Goal: Information Seeking & Learning: Learn about a topic

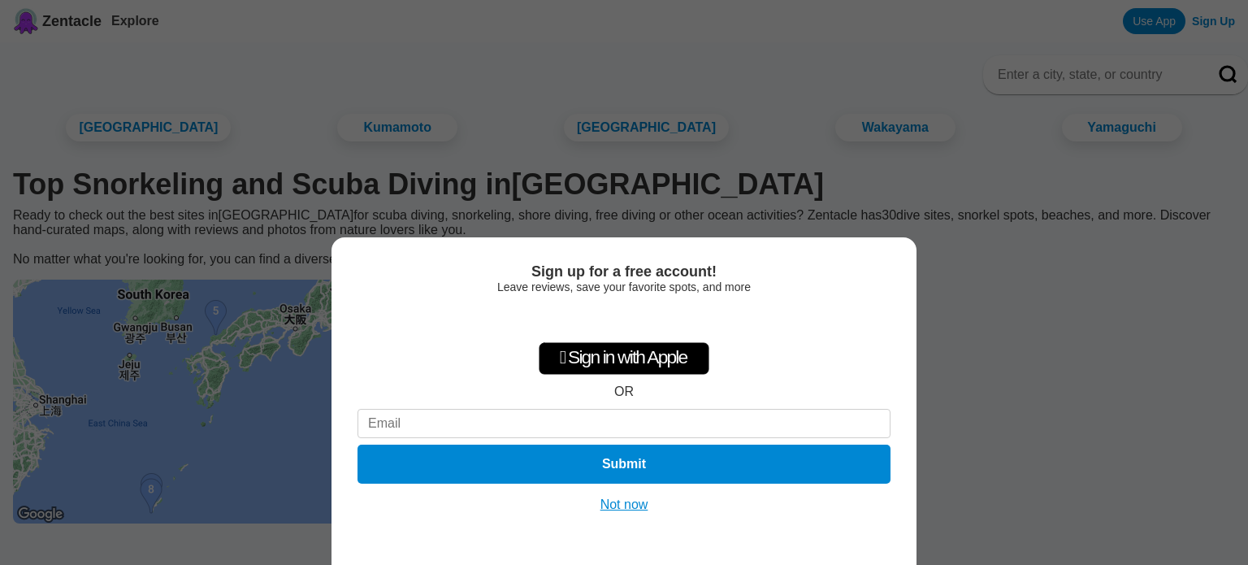
click at [614, 512] on button "Not now" at bounding box center [625, 505] width 58 height 16
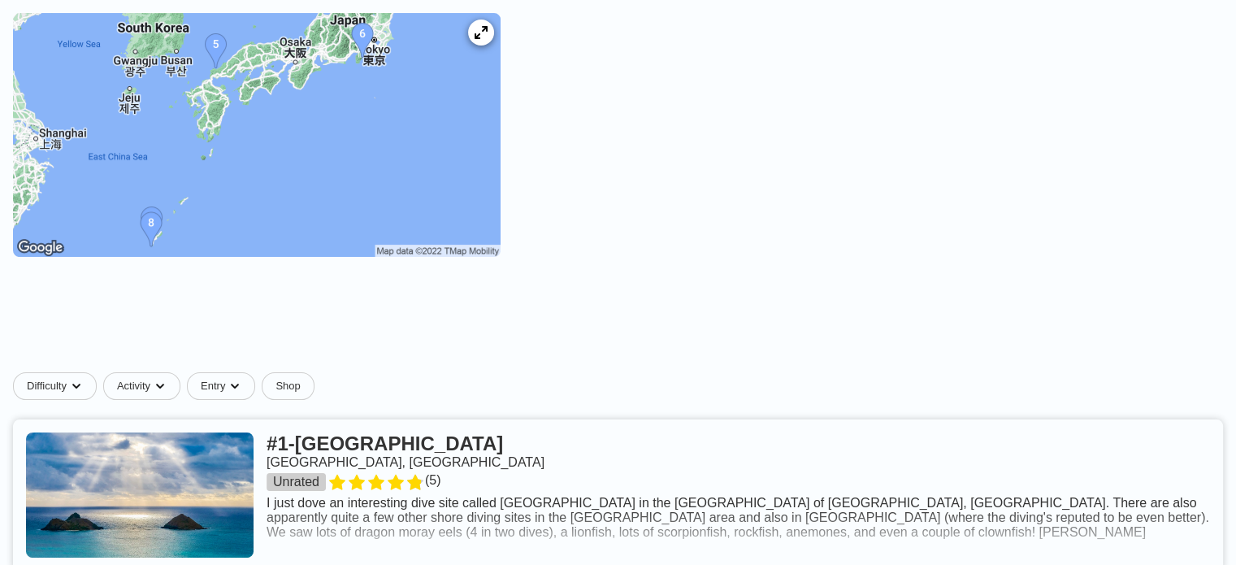
scroll to position [244, 0]
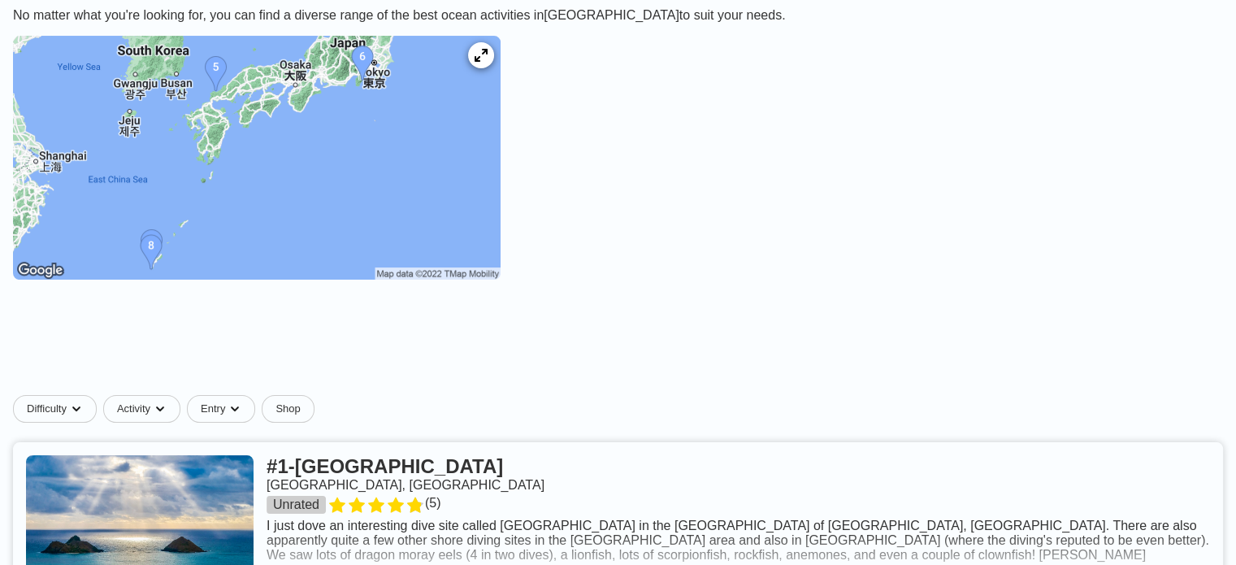
click at [350, 185] on img at bounding box center [257, 158] width 488 height 244
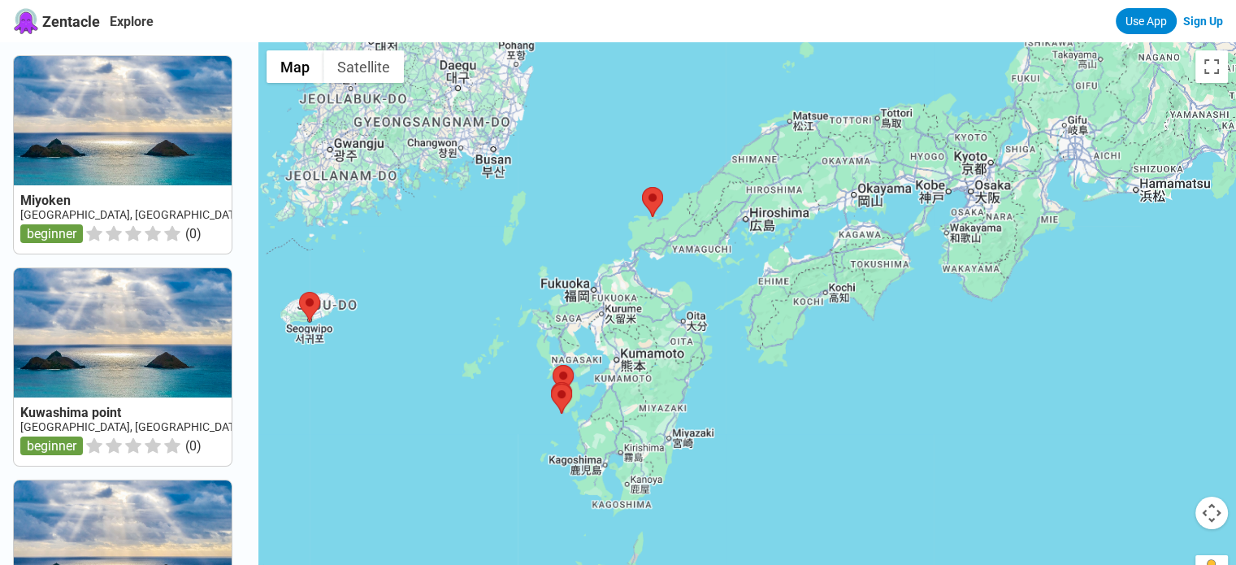
drag, startPoint x: 933, startPoint y: 279, endPoint x: 649, endPoint y: 270, distance: 284.6
click at [649, 270] on div at bounding box center [747, 324] width 978 height 565
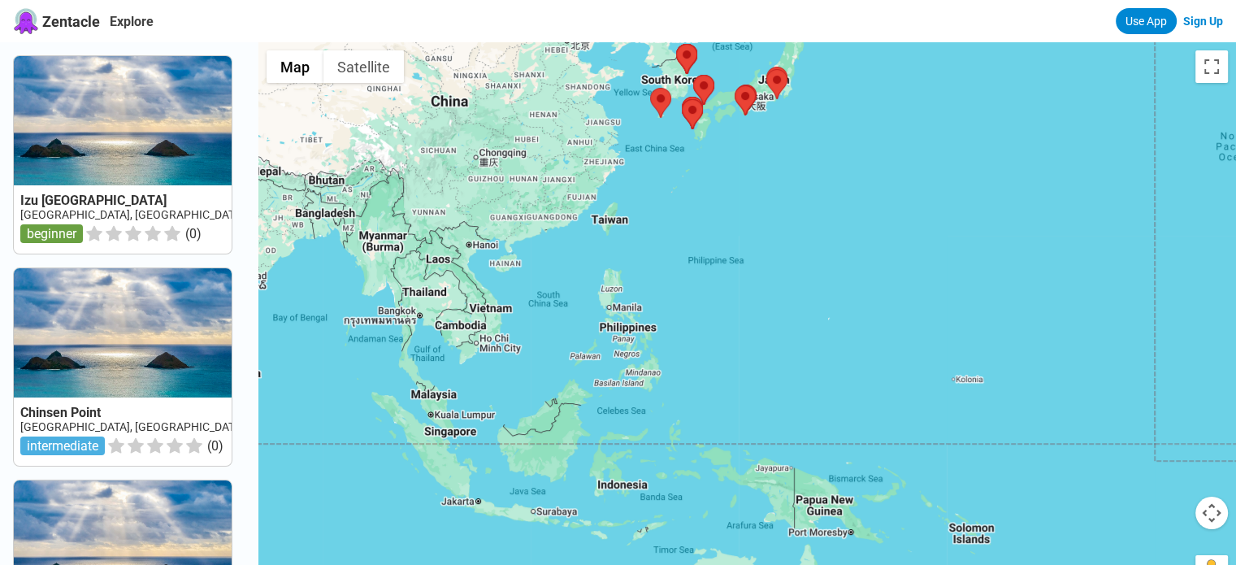
drag, startPoint x: 923, startPoint y: 354, endPoint x: 971, endPoint y: 178, distance: 182.0
click at [971, 178] on div at bounding box center [747, 324] width 978 height 565
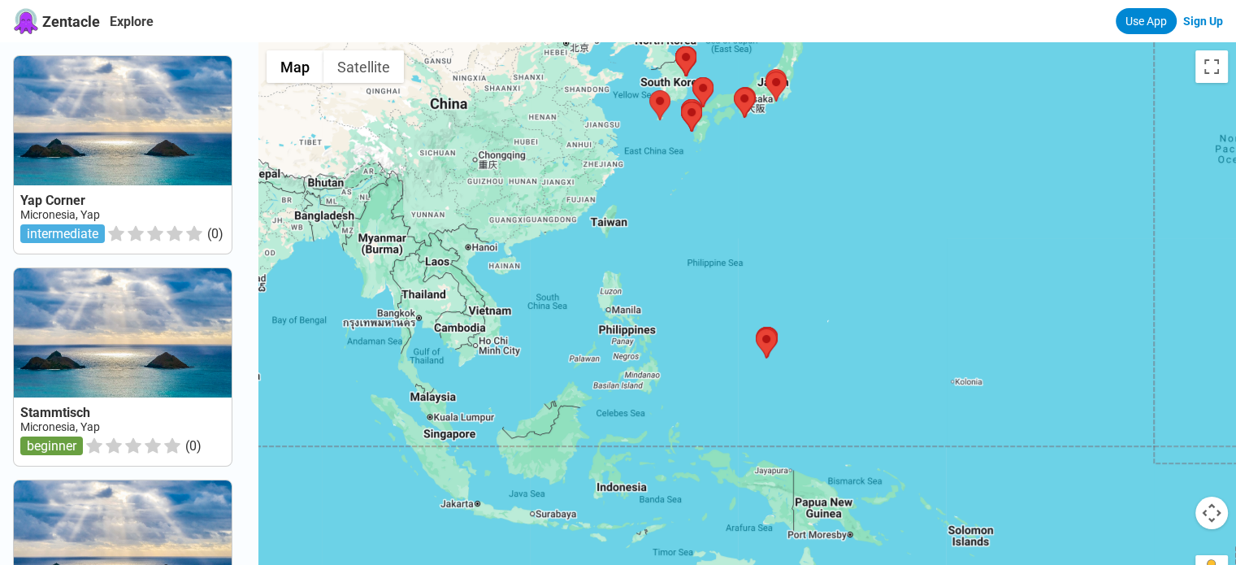
drag, startPoint x: 1001, startPoint y: 228, endPoint x: 393, endPoint y: 338, distance: 617.1
click at [400, 334] on div at bounding box center [747, 324] width 978 height 565
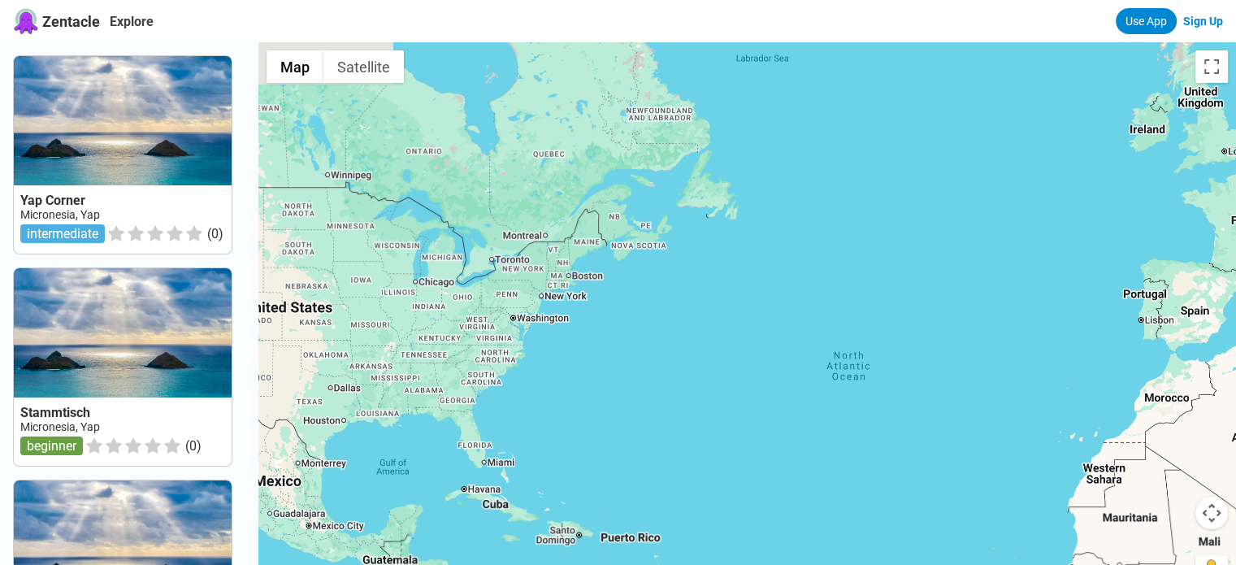
drag, startPoint x: 775, startPoint y: 338, endPoint x: 599, endPoint y: 360, distance: 177.7
click at [878, 310] on div at bounding box center [747, 324] width 978 height 565
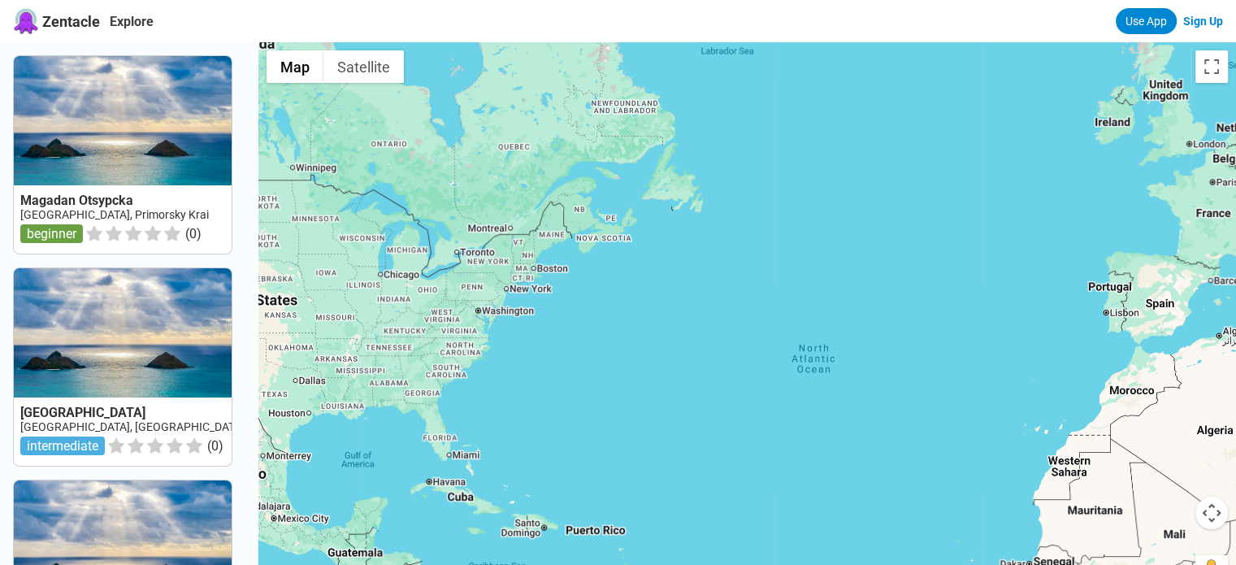
drag, startPoint x: 483, startPoint y: 380, endPoint x: 546, endPoint y: 368, distance: 64.6
click at [546, 368] on div at bounding box center [747, 324] width 978 height 565
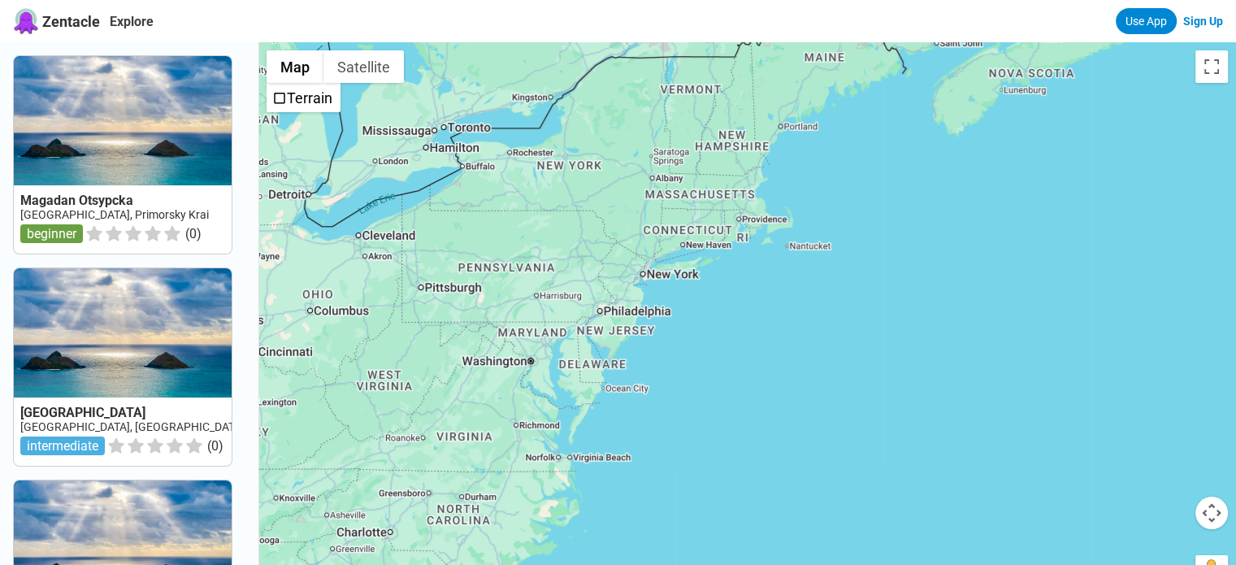
click at [42, 23] on span "Zentacle" at bounding box center [71, 21] width 58 height 17
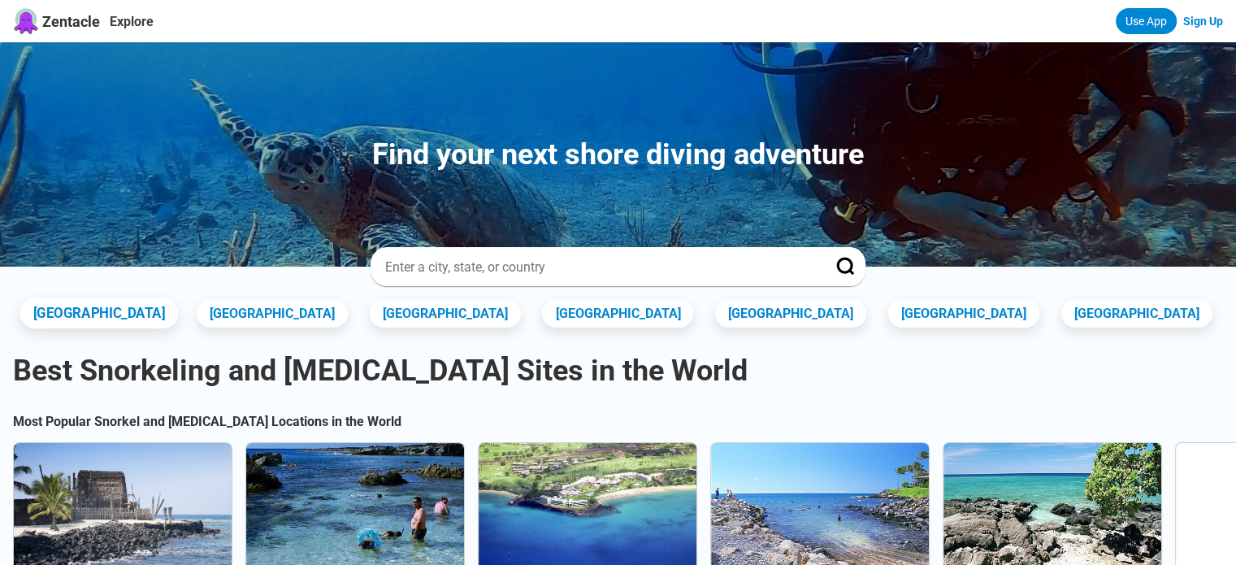
click at [165, 318] on link "United States" at bounding box center [99, 313] width 158 height 30
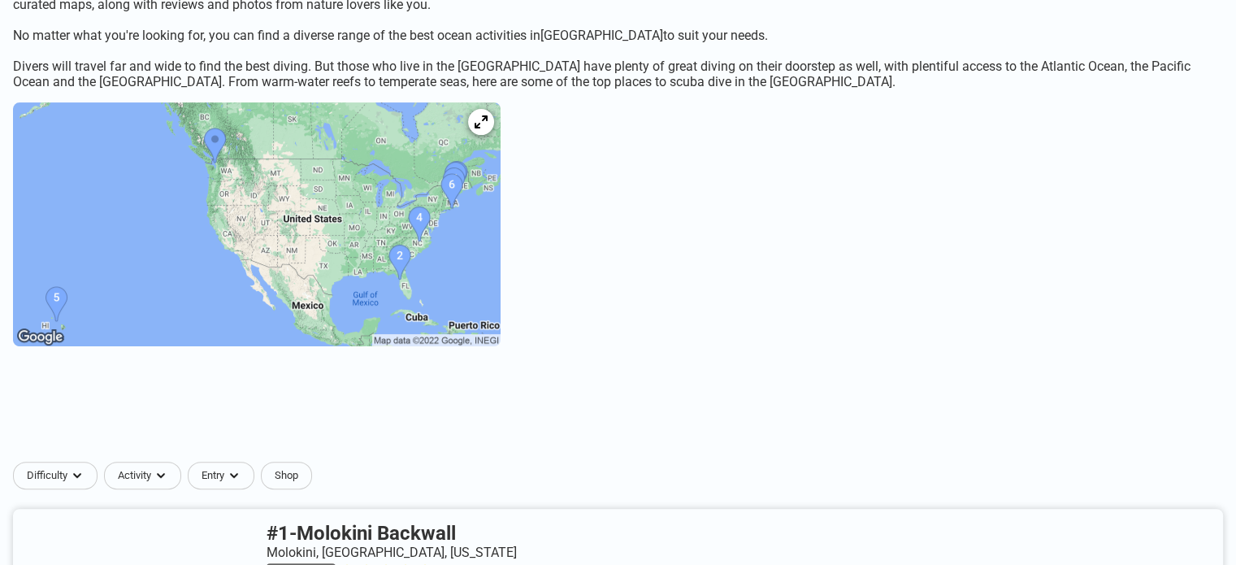
scroll to position [406, 0]
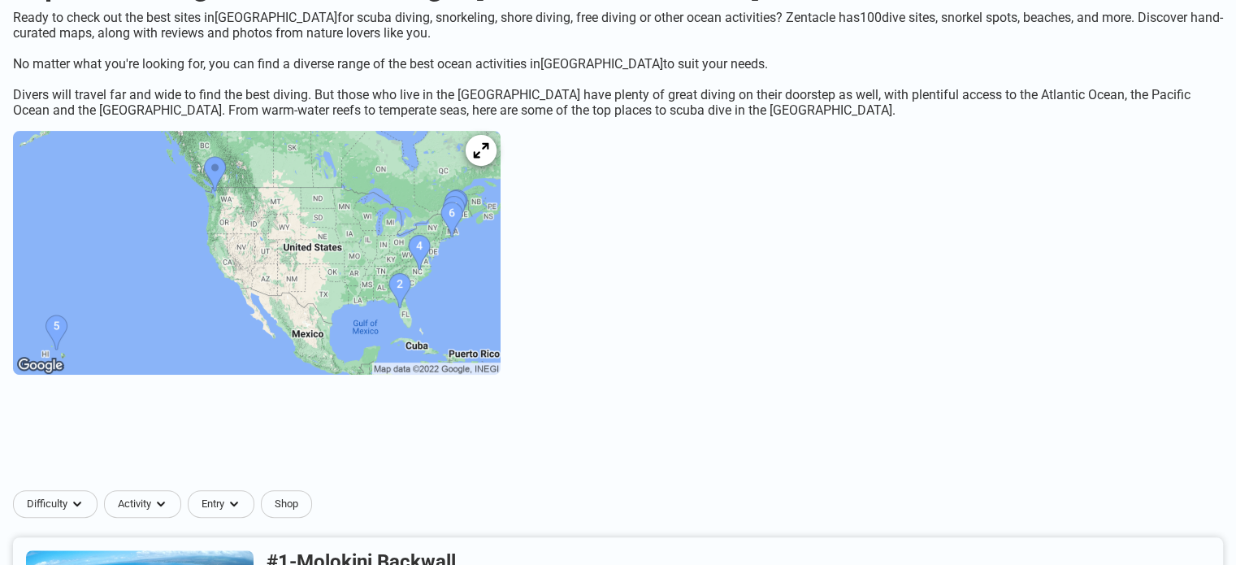
click at [488, 158] on icon at bounding box center [480, 150] width 15 height 15
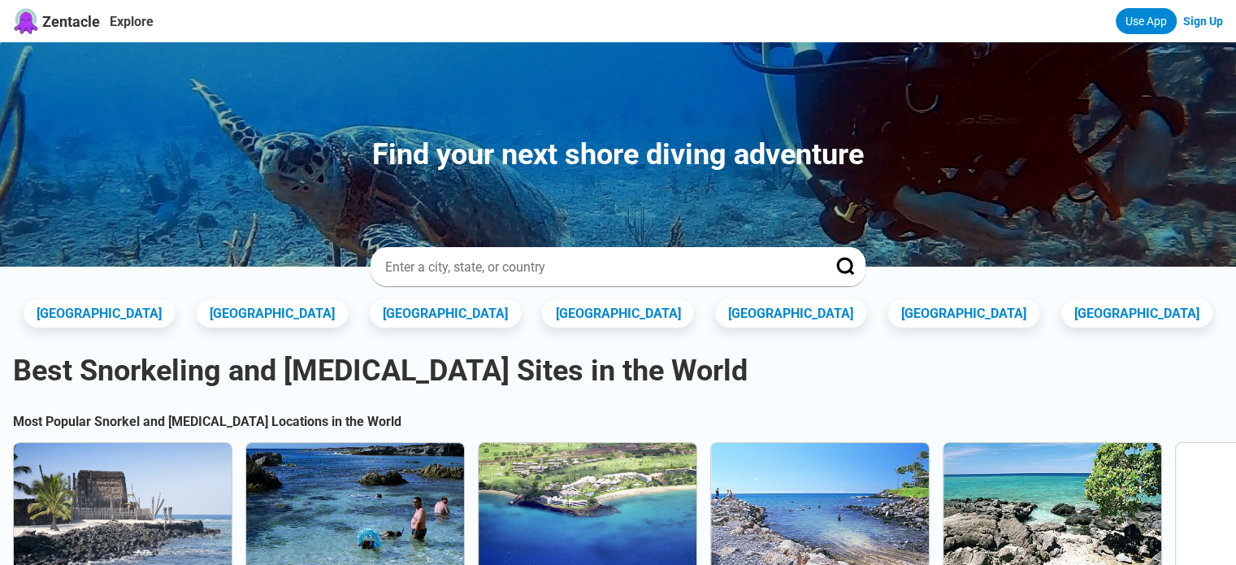
drag, startPoint x: 758, startPoint y: 301, endPoint x: 763, endPoint y: 293, distance: 9.3
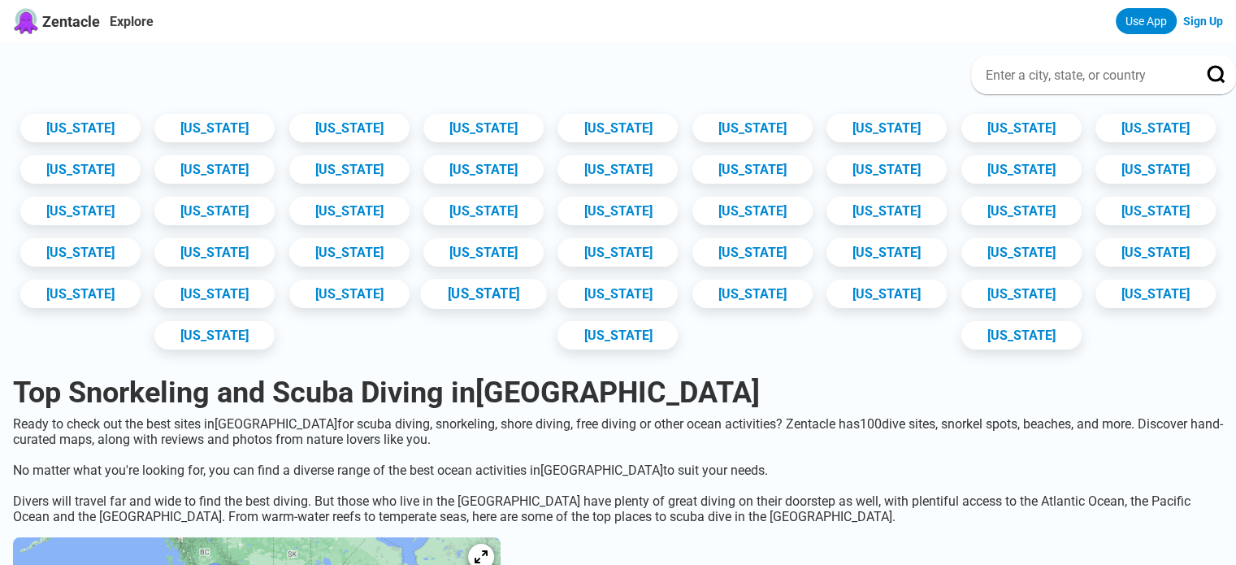
click at [546, 309] on link "Maryland" at bounding box center [483, 294] width 126 height 30
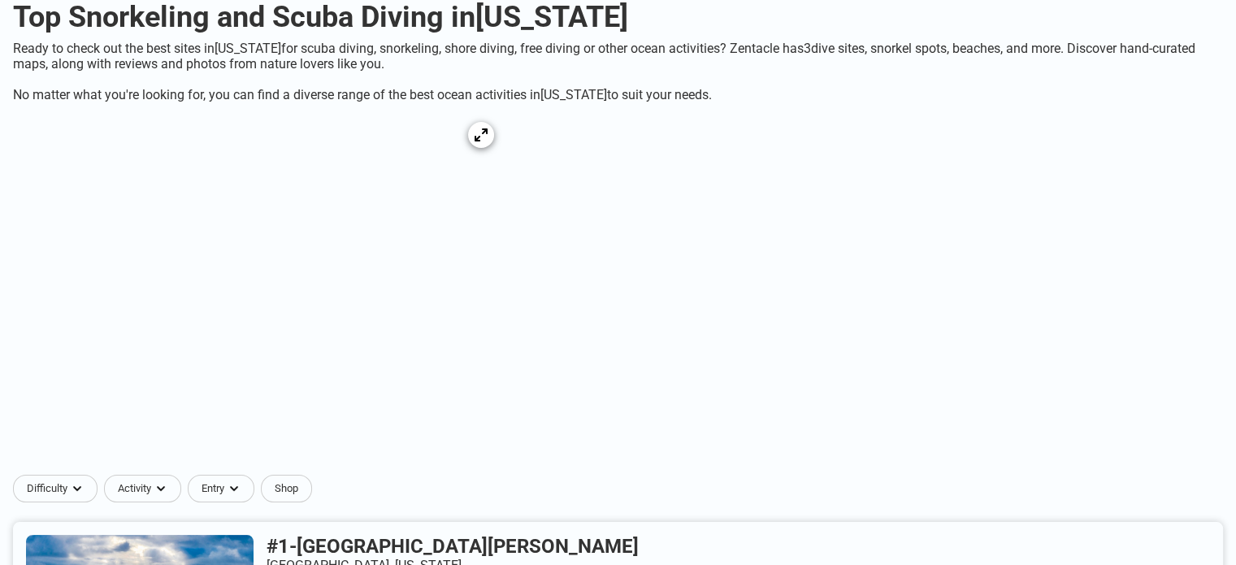
scroll to position [163, 0]
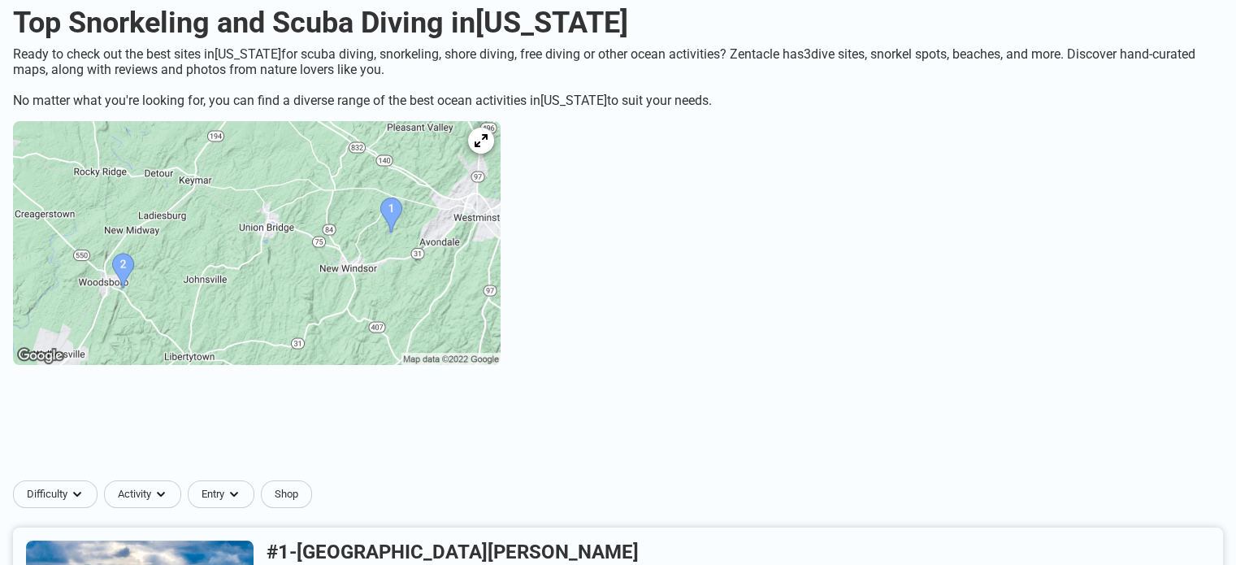
click at [442, 236] on img at bounding box center [257, 243] width 488 height 244
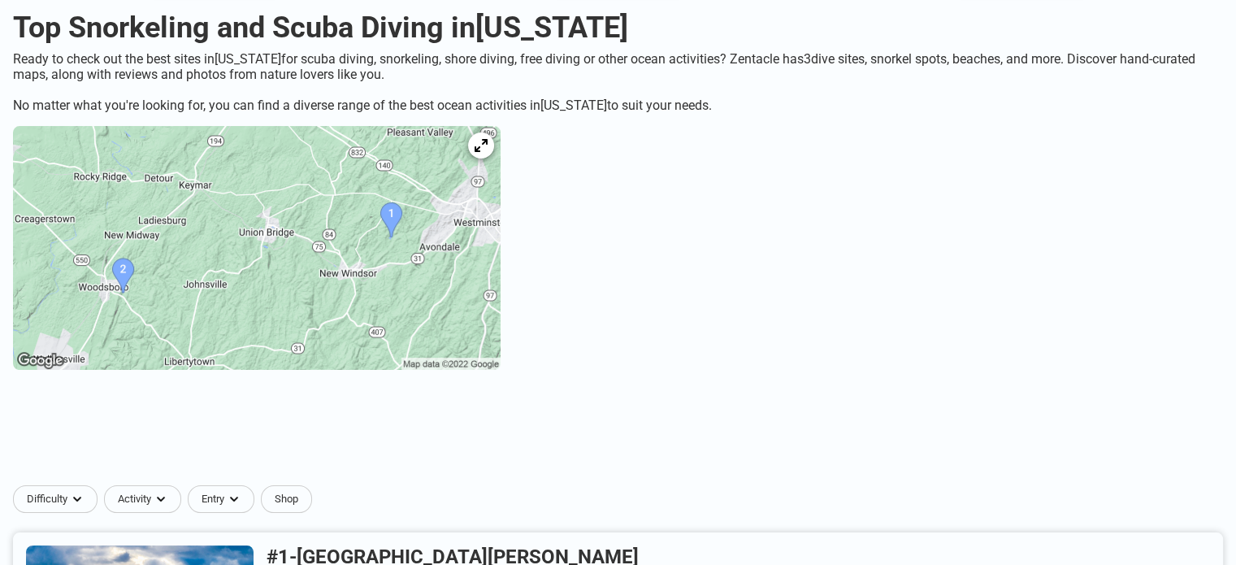
scroll to position [0, 0]
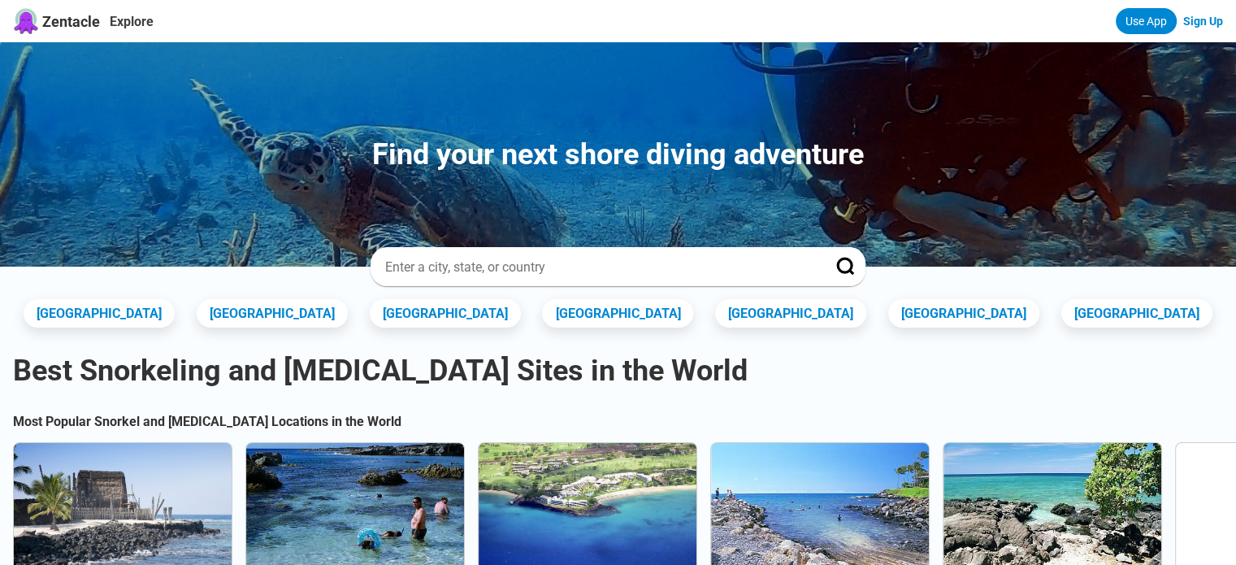
click at [458, 254] on div at bounding box center [618, 266] width 494 height 39
click at [459, 271] on input at bounding box center [598, 266] width 429 height 17
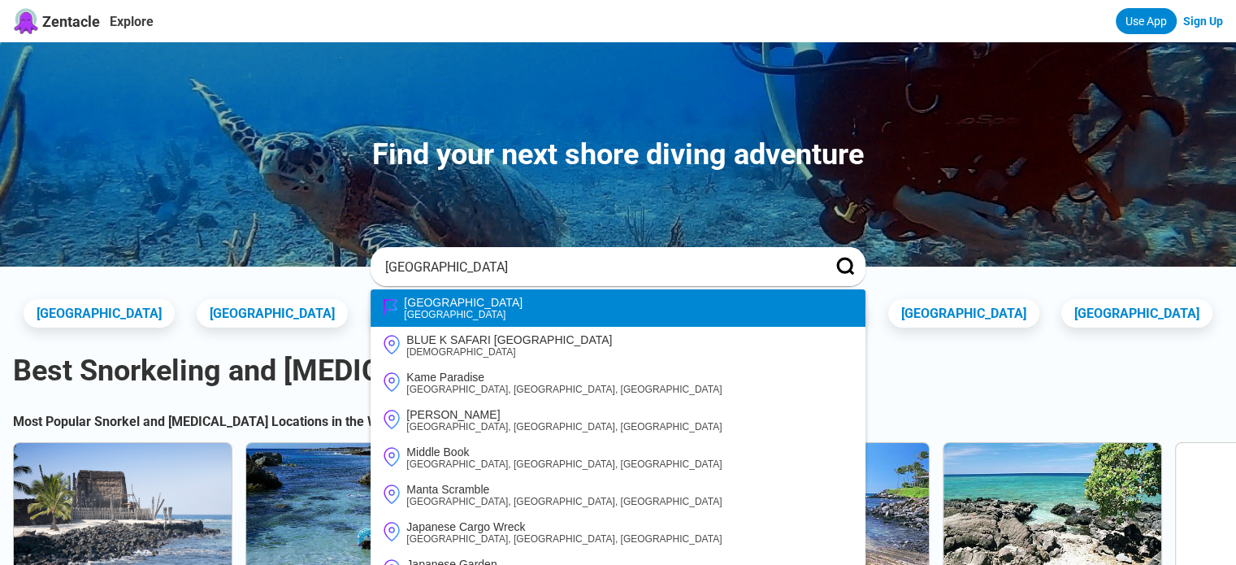
type input "japan"
click at [452, 323] on li "Japan Japan" at bounding box center [618, 307] width 494 height 37
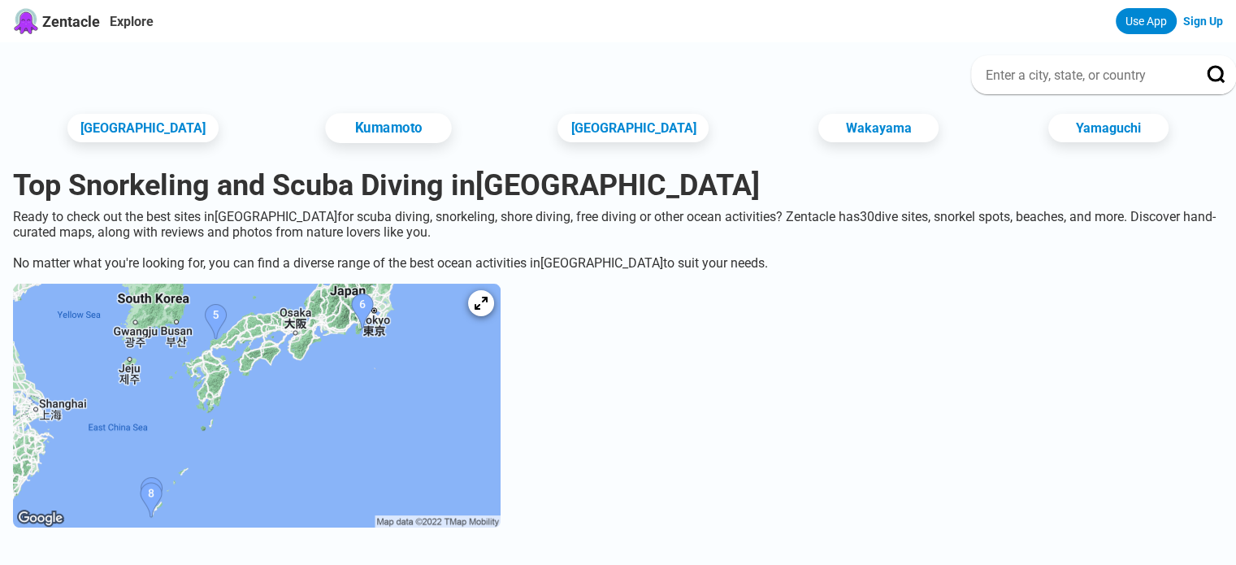
click at [412, 132] on link "Kumamoto" at bounding box center [388, 128] width 126 height 30
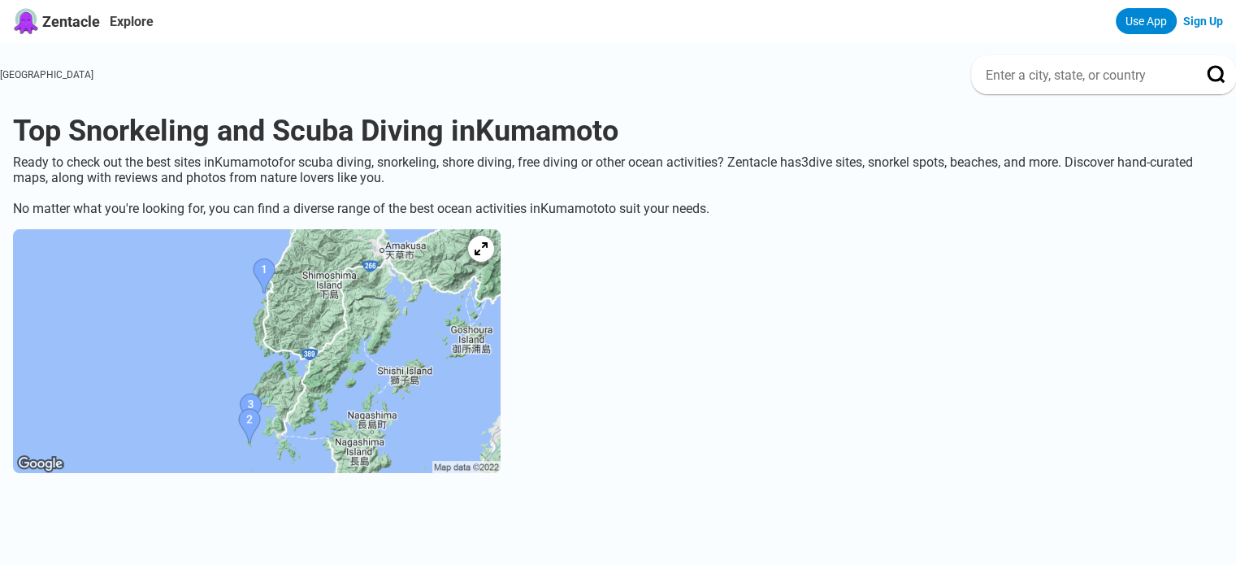
click at [332, 303] on img at bounding box center [257, 351] width 488 height 244
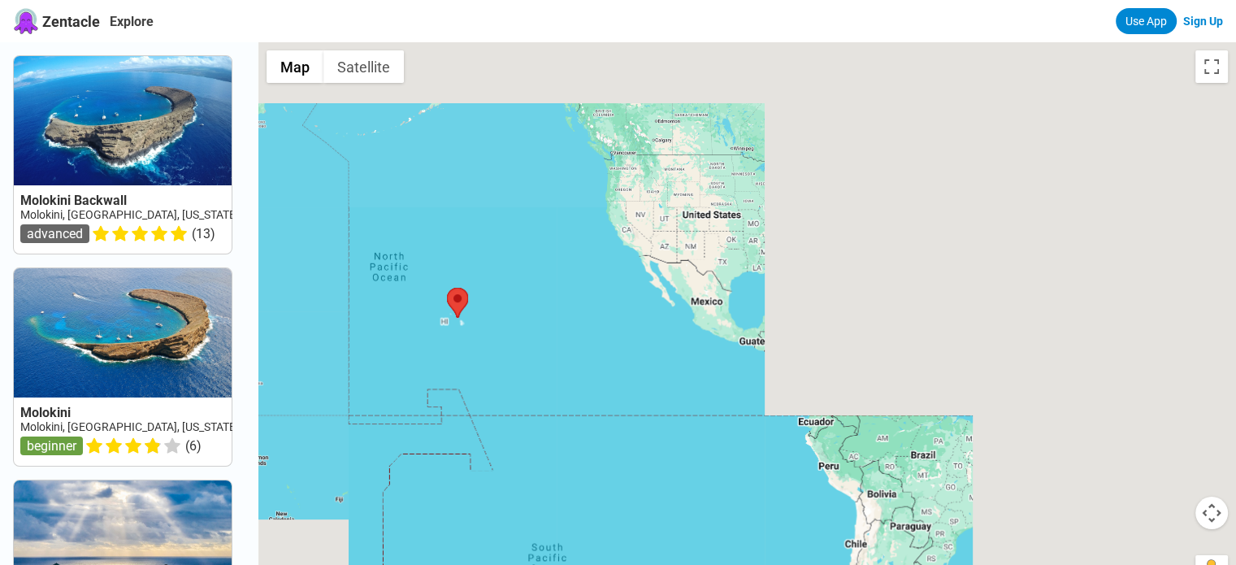
drag, startPoint x: 705, startPoint y: 315, endPoint x: 656, endPoint y: 328, distance: 51.5
click at [656, 328] on div at bounding box center [747, 324] width 978 height 565
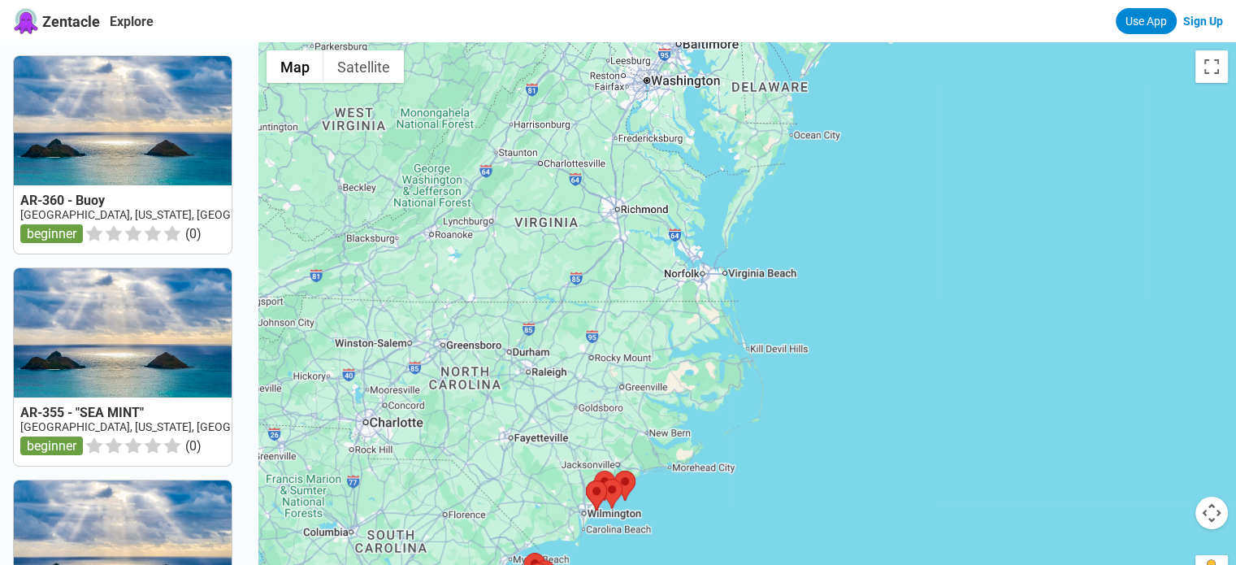
drag, startPoint x: 985, startPoint y: 139, endPoint x: 845, endPoint y: 305, distance: 216.9
click at [845, 305] on div at bounding box center [747, 324] width 978 height 565
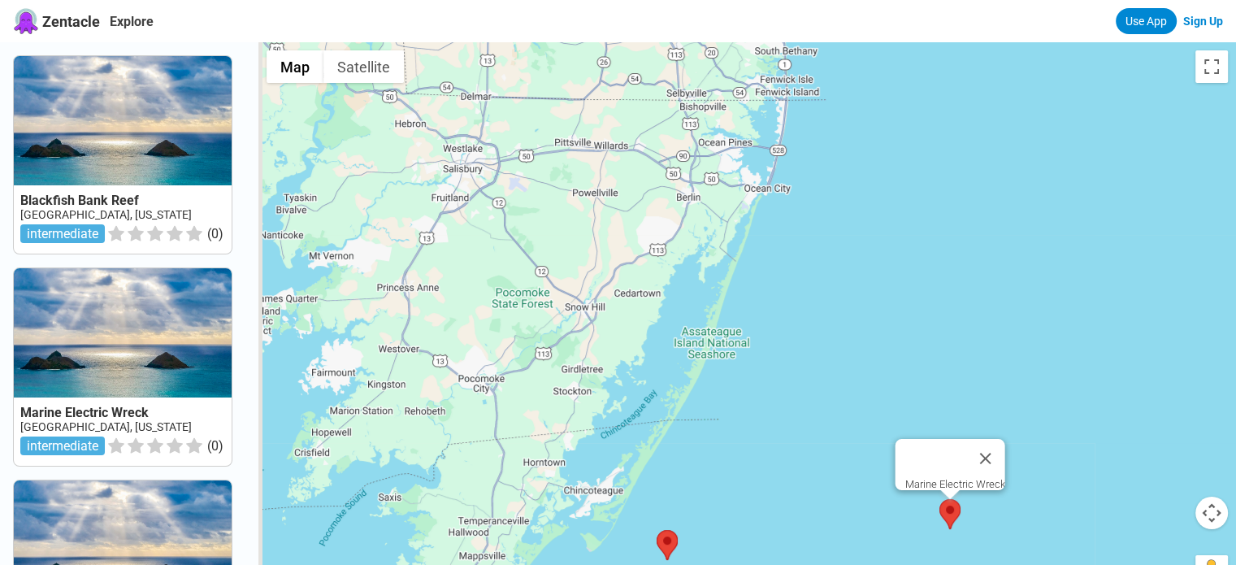
click at [940, 499] on area at bounding box center [940, 499] width 0 height 0
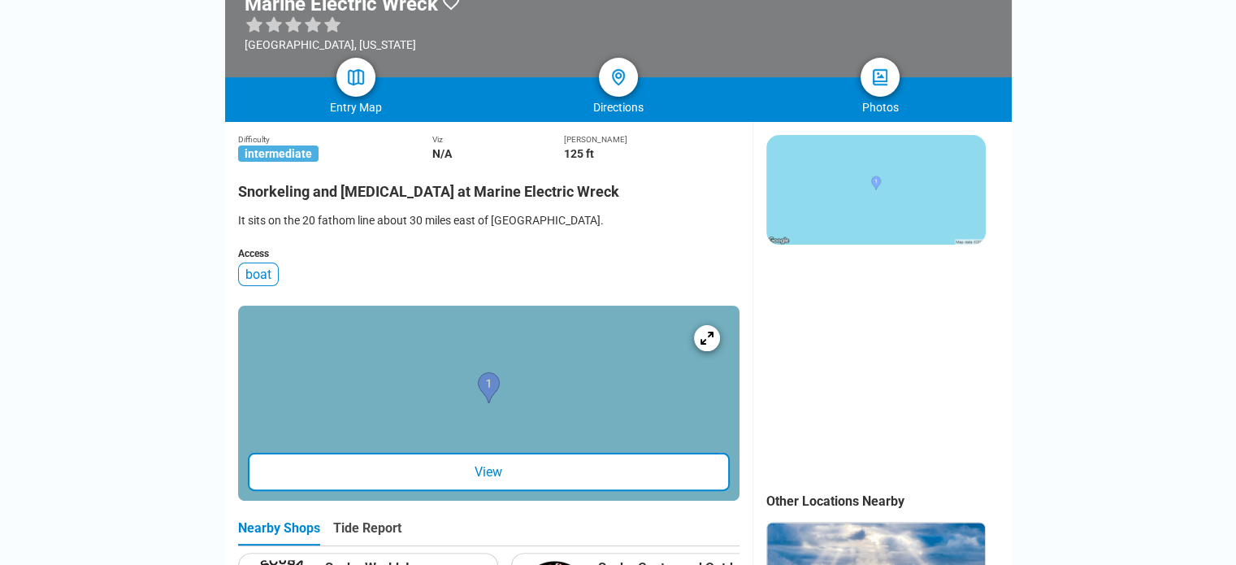
scroll to position [325, 0]
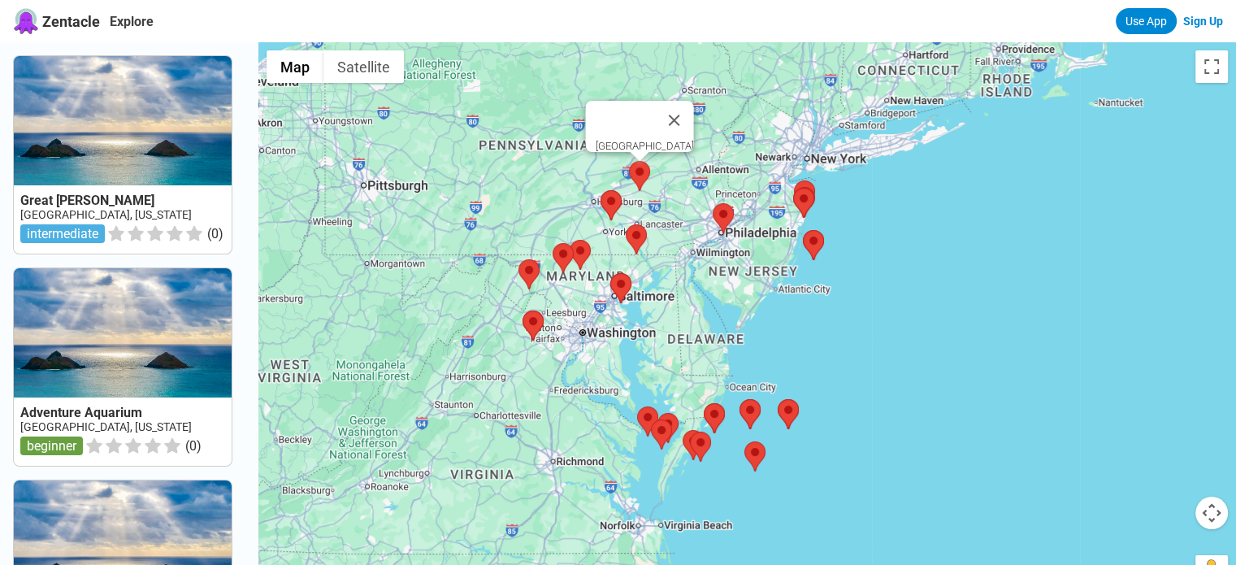
click at [629, 161] on area at bounding box center [629, 161] width 0 height 0
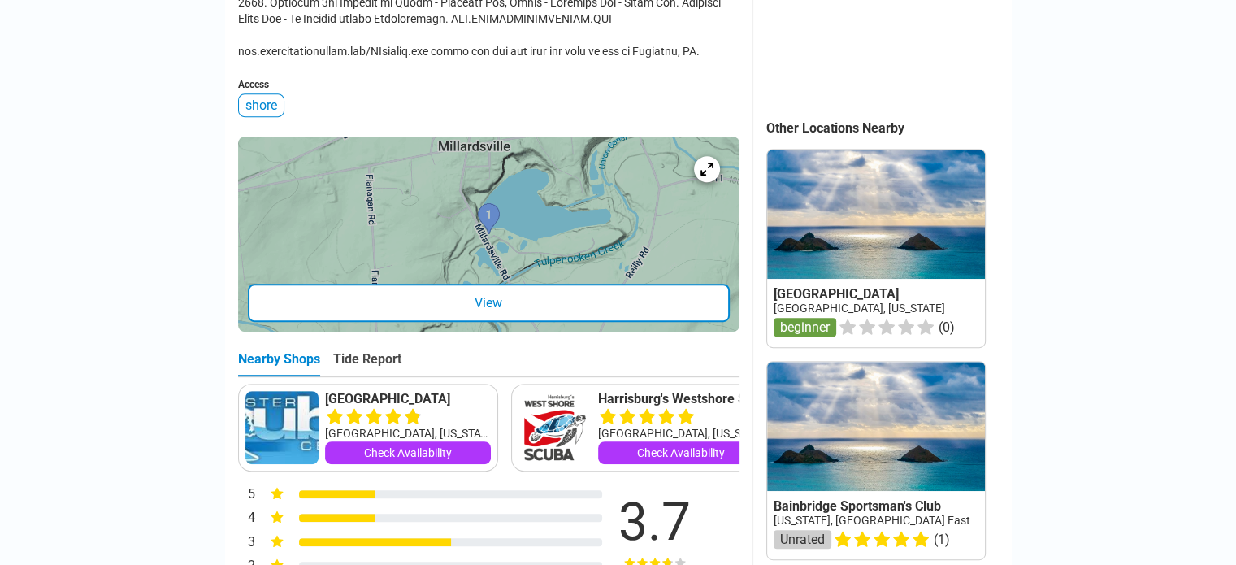
scroll to position [732, 0]
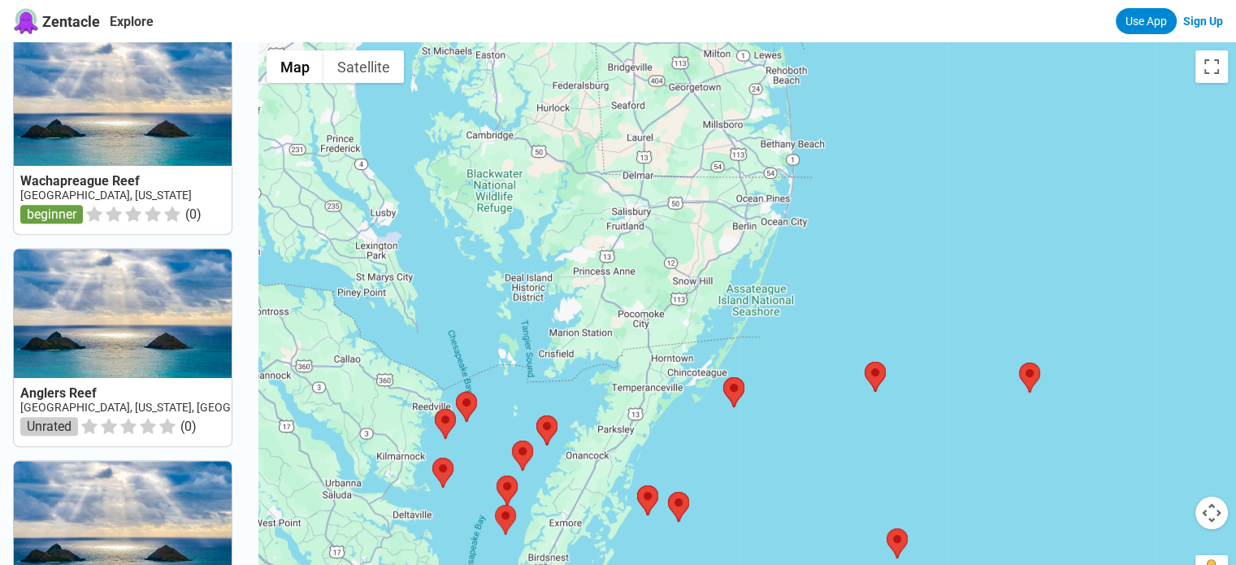
scroll to position [569, 0]
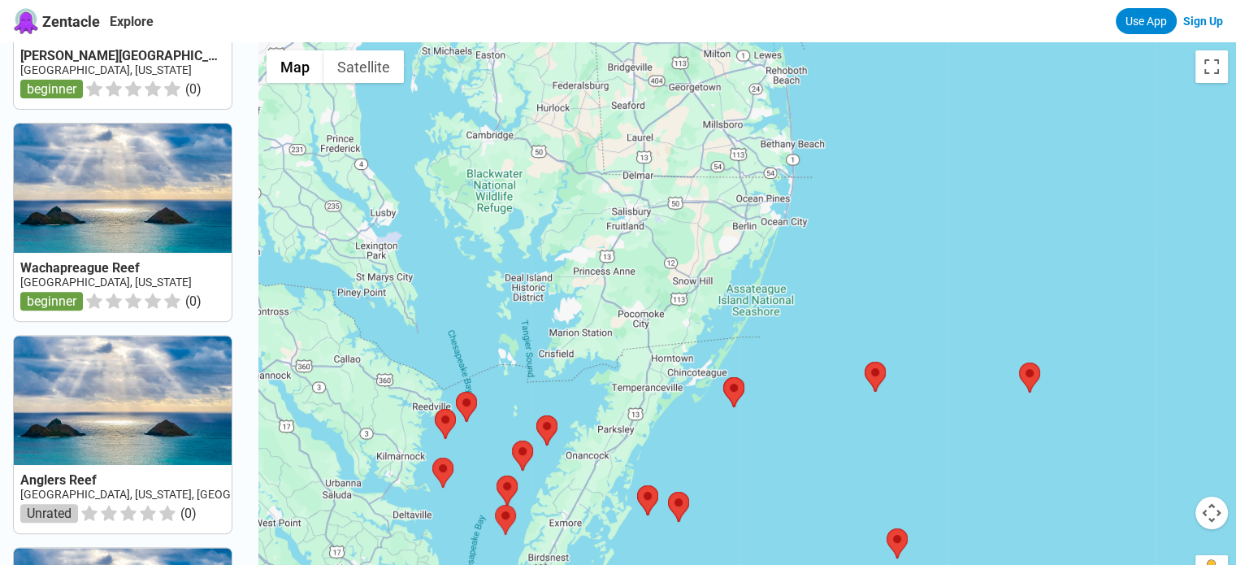
click at [114, 280] on link at bounding box center [123, 223] width 218 height 198
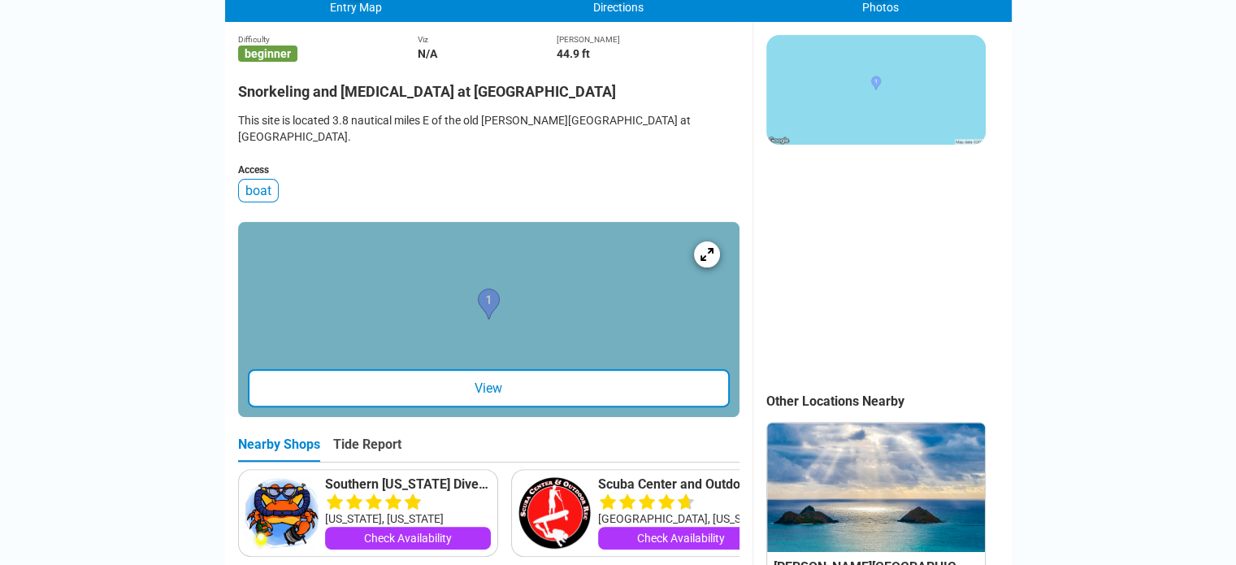
scroll to position [488, 0]
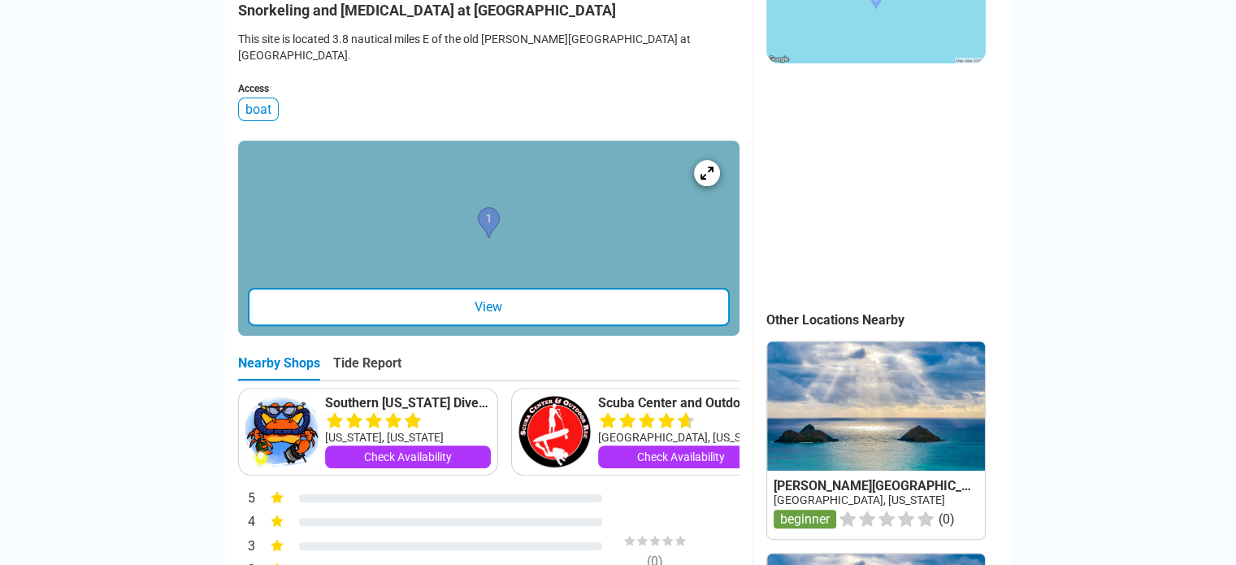
click at [619, 289] on div "View" at bounding box center [489, 307] width 482 height 38
click at [707, 165] on icon at bounding box center [706, 172] width 15 height 15
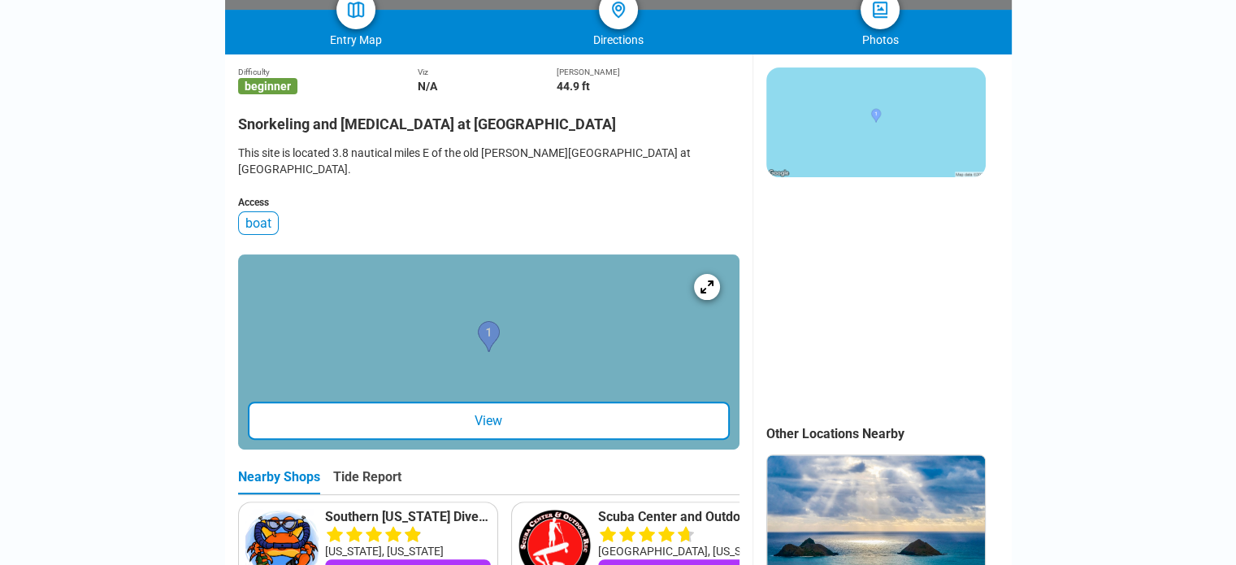
scroll to position [163, 0]
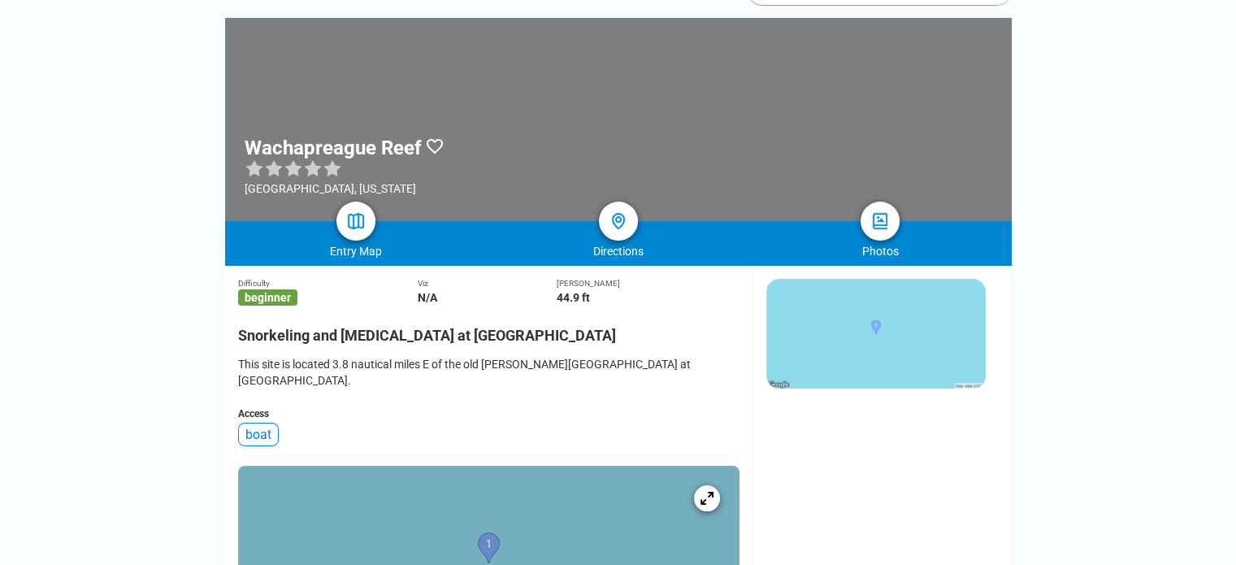
click at [310, 317] on h2 "Snorkeling and Scuba Diving at Wachapreague Reef" at bounding box center [488, 330] width 501 height 27
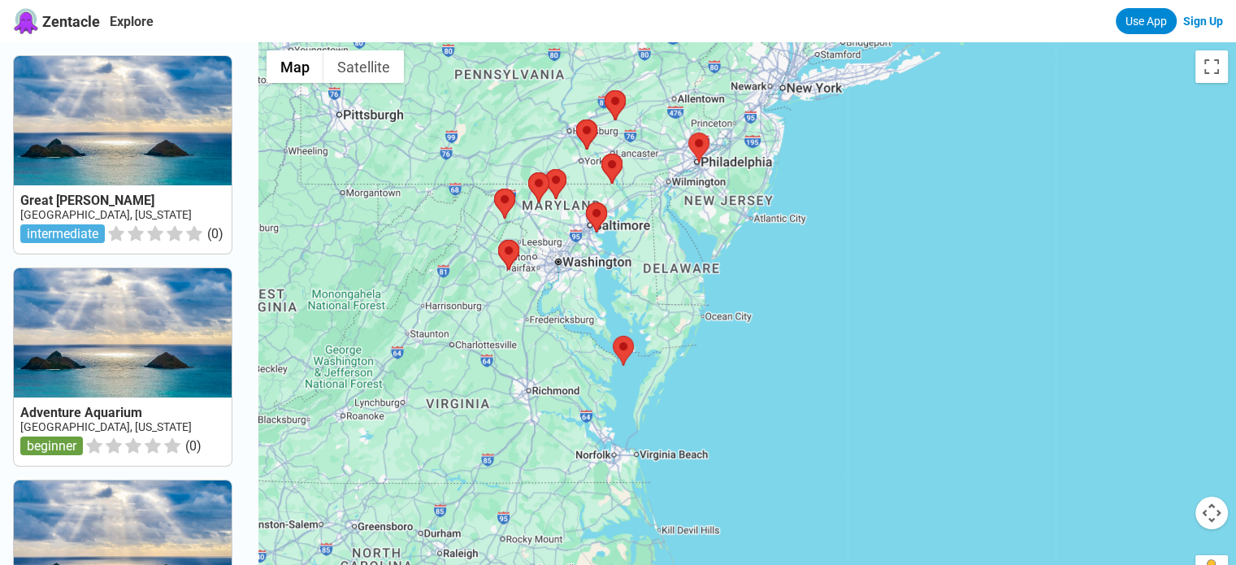
drag, startPoint x: 675, startPoint y: 345, endPoint x: 675, endPoint y: 320, distance: 24.4
click at [675, 320] on div at bounding box center [747, 324] width 978 height 565
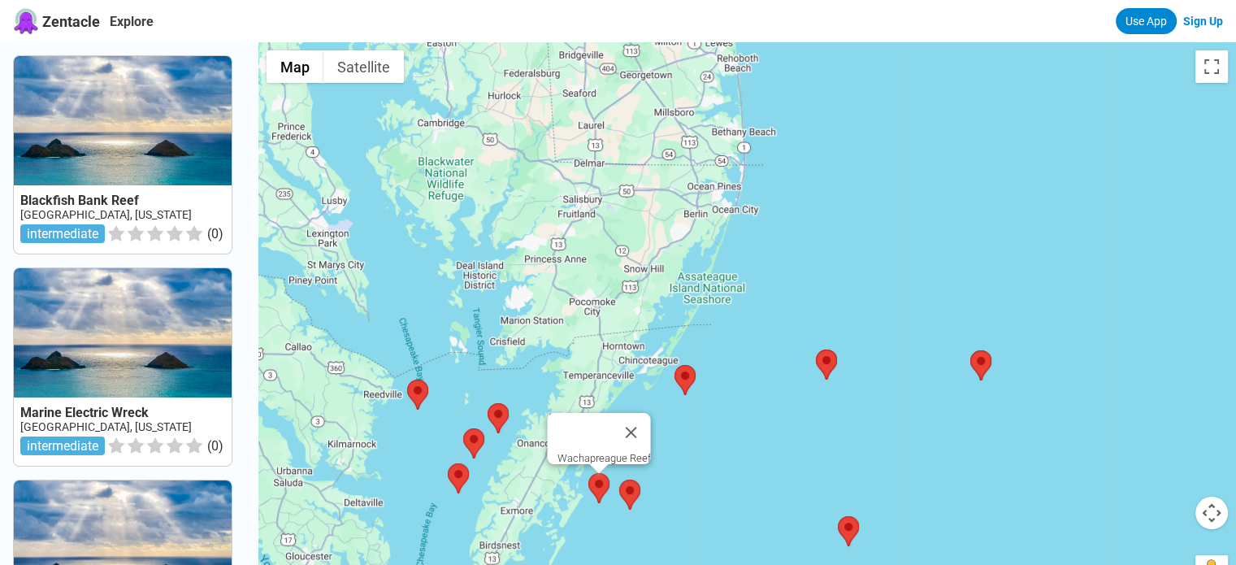
click at [588, 473] on area at bounding box center [588, 473] width 0 height 0
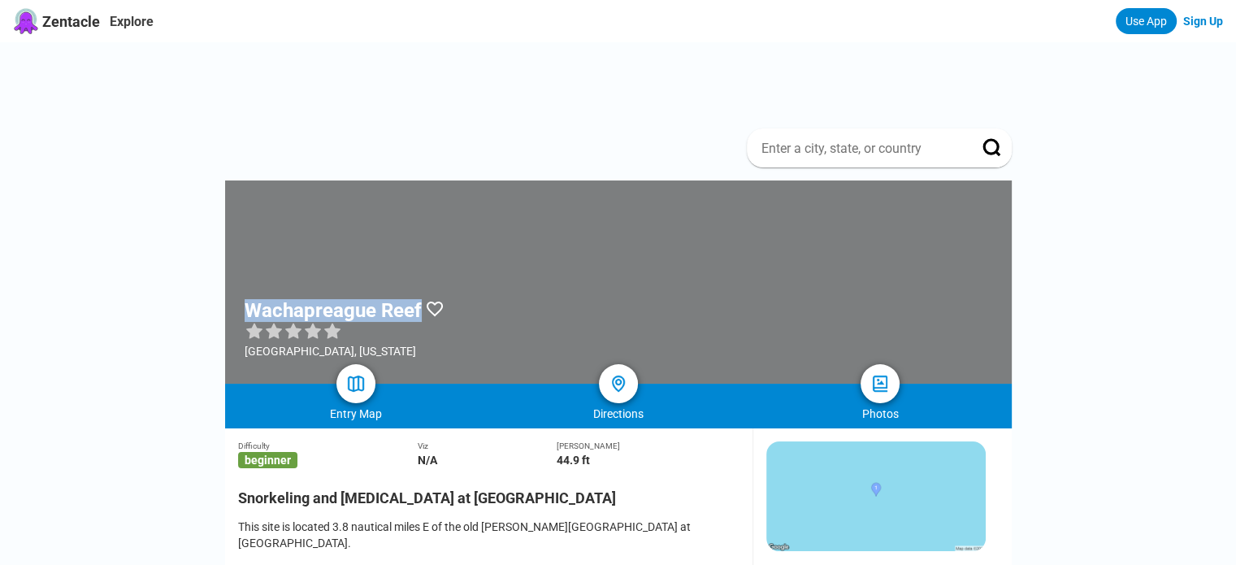
drag, startPoint x: 244, startPoint y: 237, endPoint x: 426, endPoint y: 241, distance: 182.1
click at [422, 299] on h1 "Wachapreague Reef" at bounding box center [333, 310] width 177 height 23
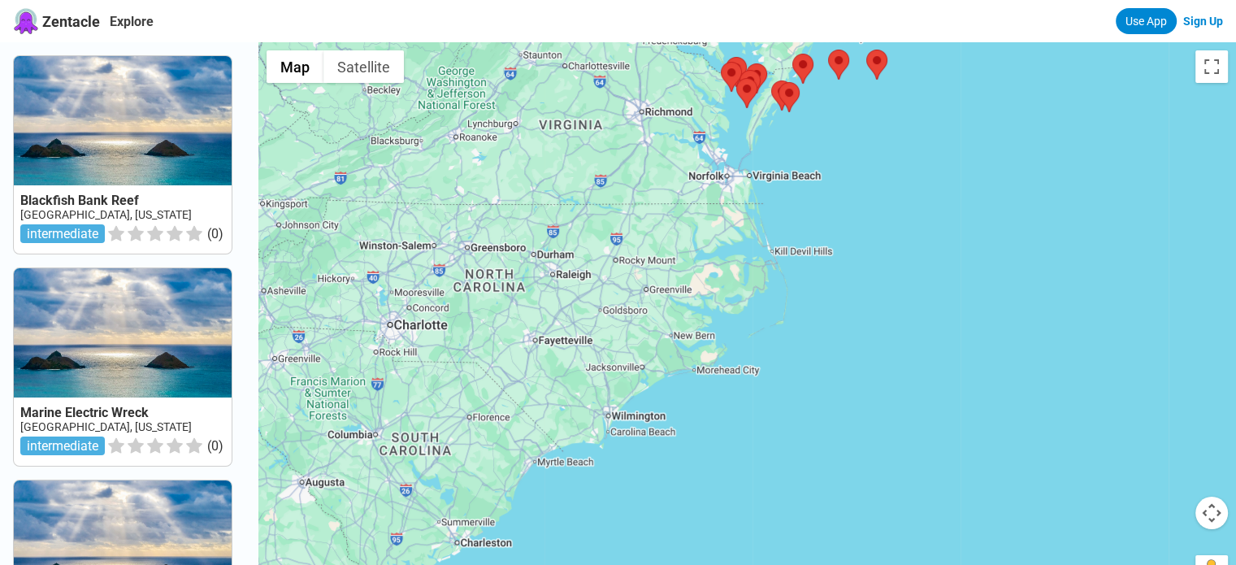
drag, startPoint x: 736, startPoint y: 436, endPoint x: 787, endPoint y: 103, distance: 337.2
click at [786, 110] on div at bounding box center [747, 324] width 978 height 565
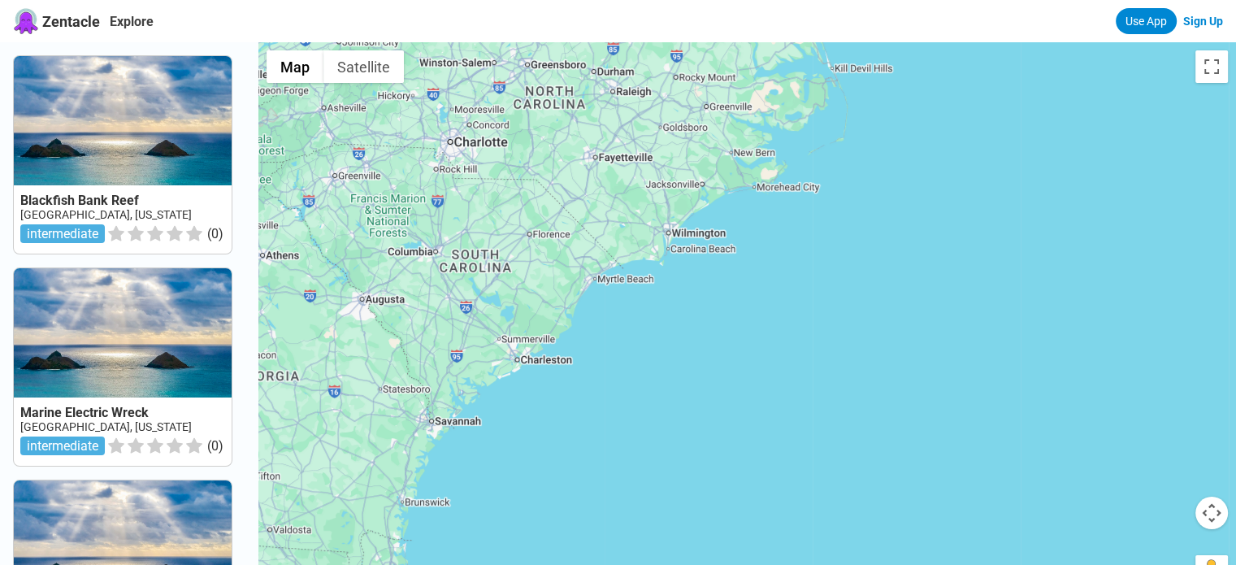
drag, startPoint x: 771, startPoint y: 226, endPoint x: 805, endPoint y: 459, distance: 235.9
click at [805, 459] on div at bounding box center [747, 324] width 978 height 565
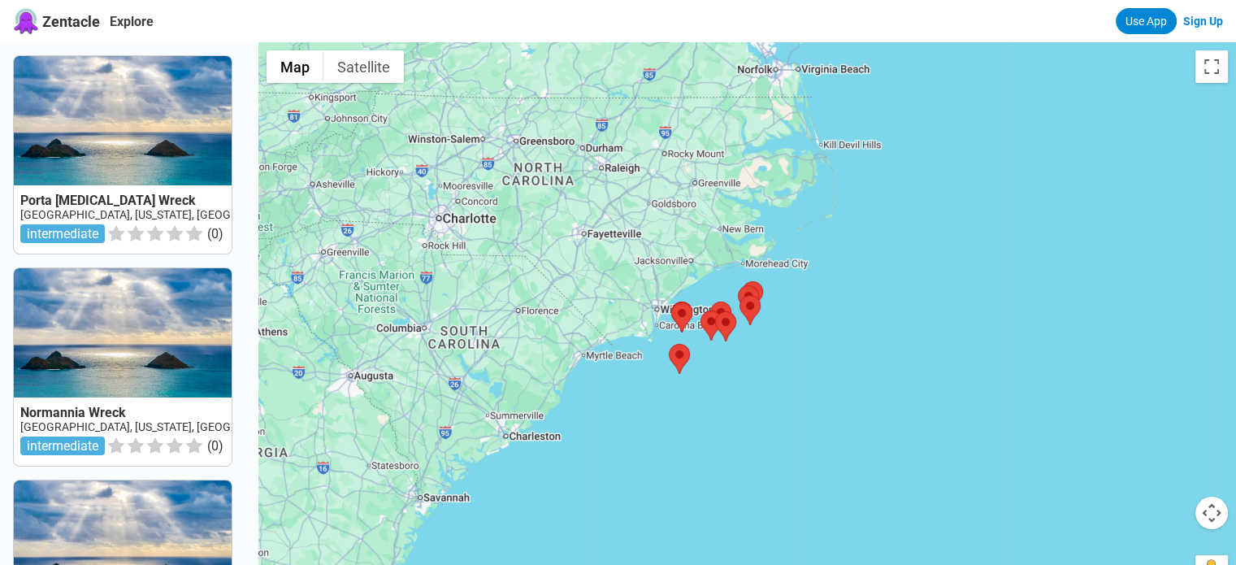
drag, startPoint x: 777, startPoint y: 200, endPoint x: 726, endPoint y: 289, distance: 103.0
click at [726, 289] on div at bounding box center [747, 324] width 978 height 565
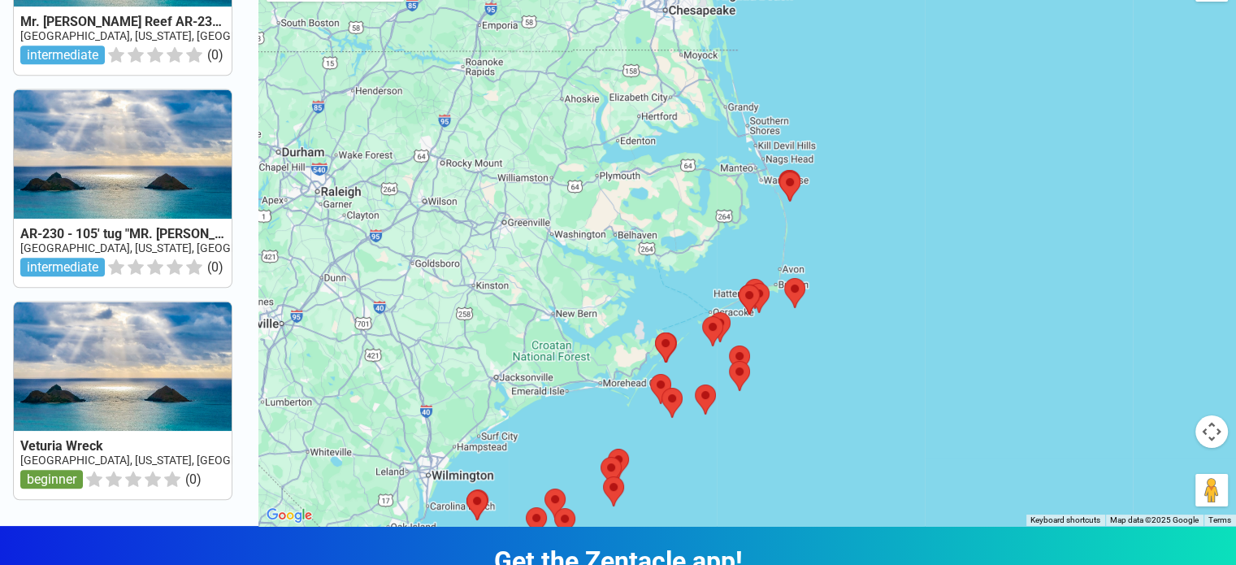
scroll to position [1538, 0]
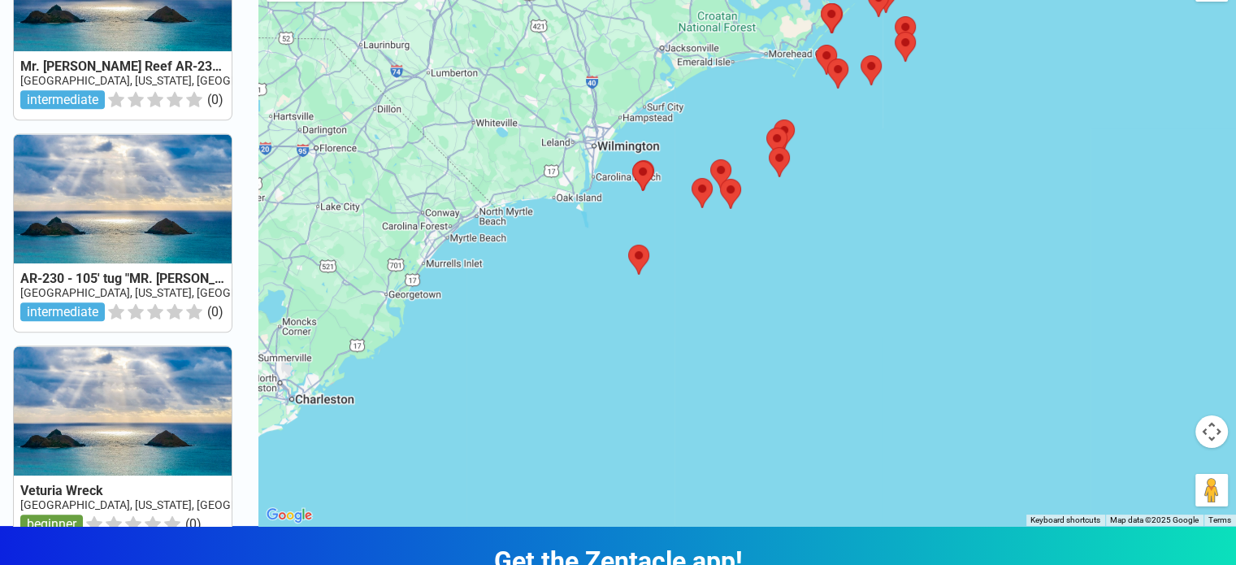
drag, startPoint x: 590, startPoint y: 370, endPoint x: 739, endPoint y: 102, distance: 306.0
click at [739, 102] on div at bounding box center [747, 243] width 978 height 565
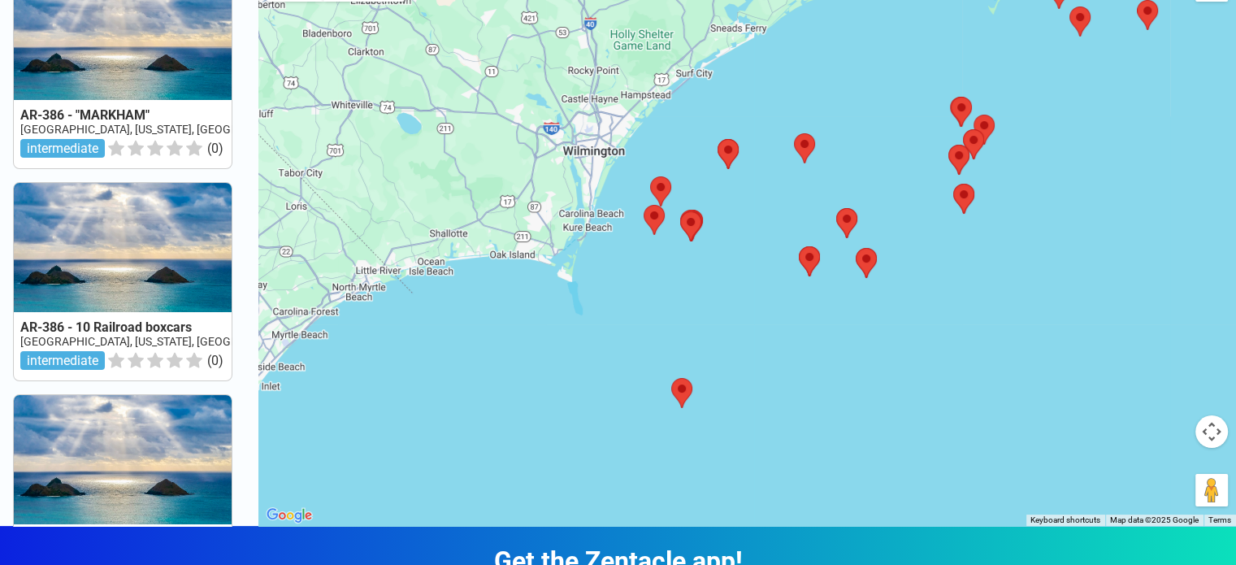
scroll to position [0, 0]
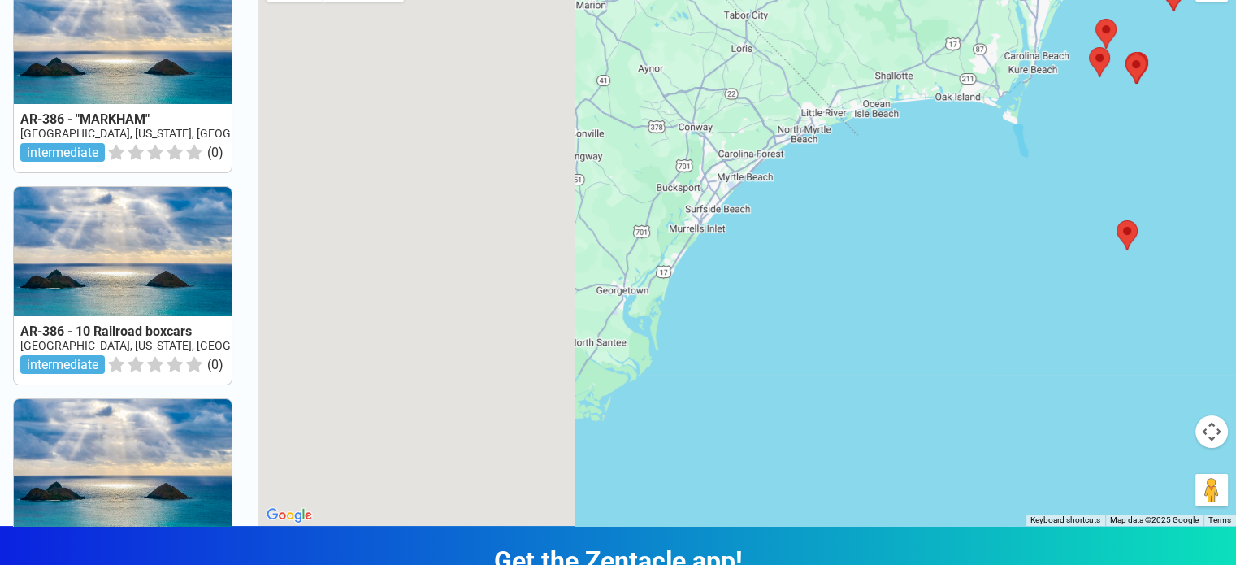
drag, startPoint x: 491, startPoint y: 368, endPoint x: 936, endPoint y: 211, distance: 472.5
click at [936, 211] on div at bounding box center [747, 243] width 978 height 565
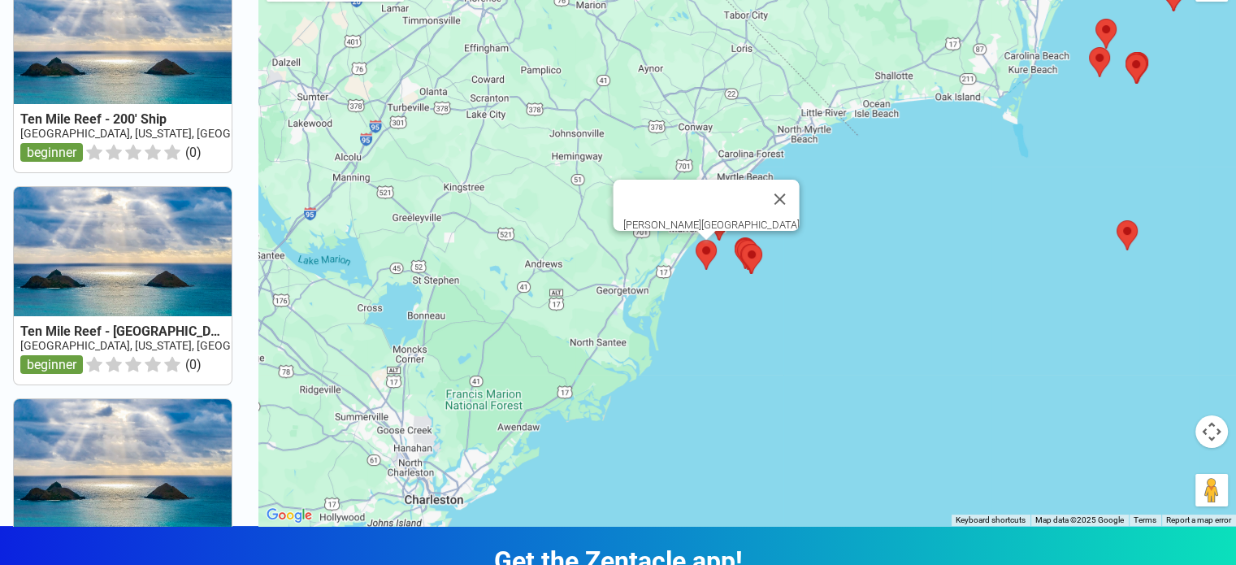
click at [696, 240] on area at bounding box center [696, 240] width 0 height 0
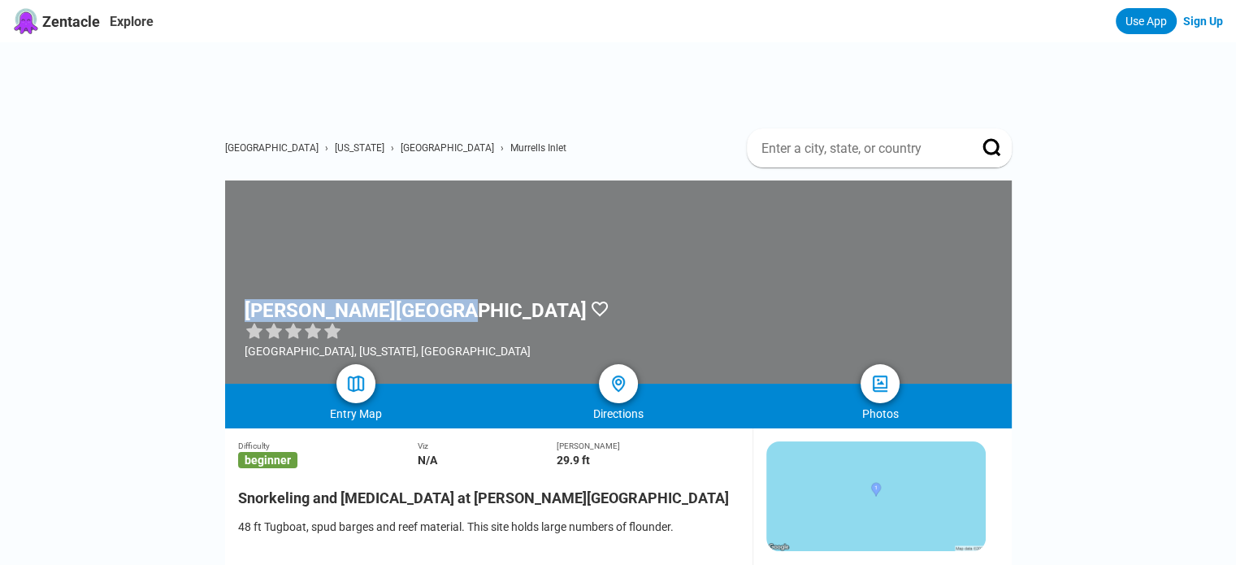
drag, startPoint x: 244, startPoint y: 231, endPoint x: 427, endPoint y: 234, distance: 182.9
click at [427, 299] on h1 "Pawley's Island Reef" at bounding box center [416, 310] width 342 height 23
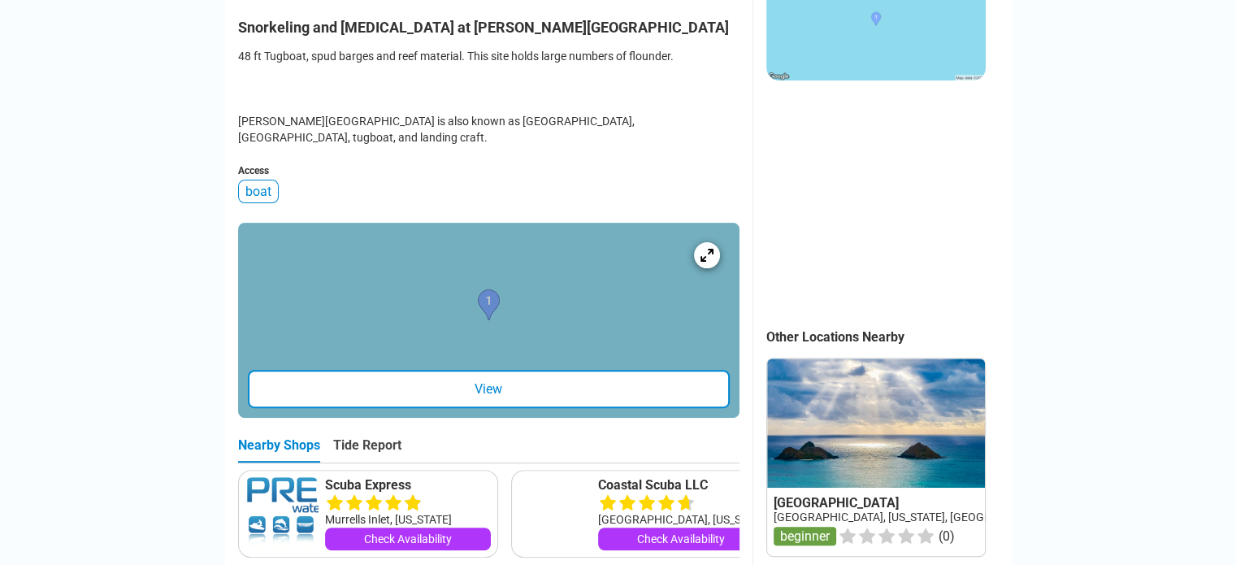
scroll to position [488, 0]
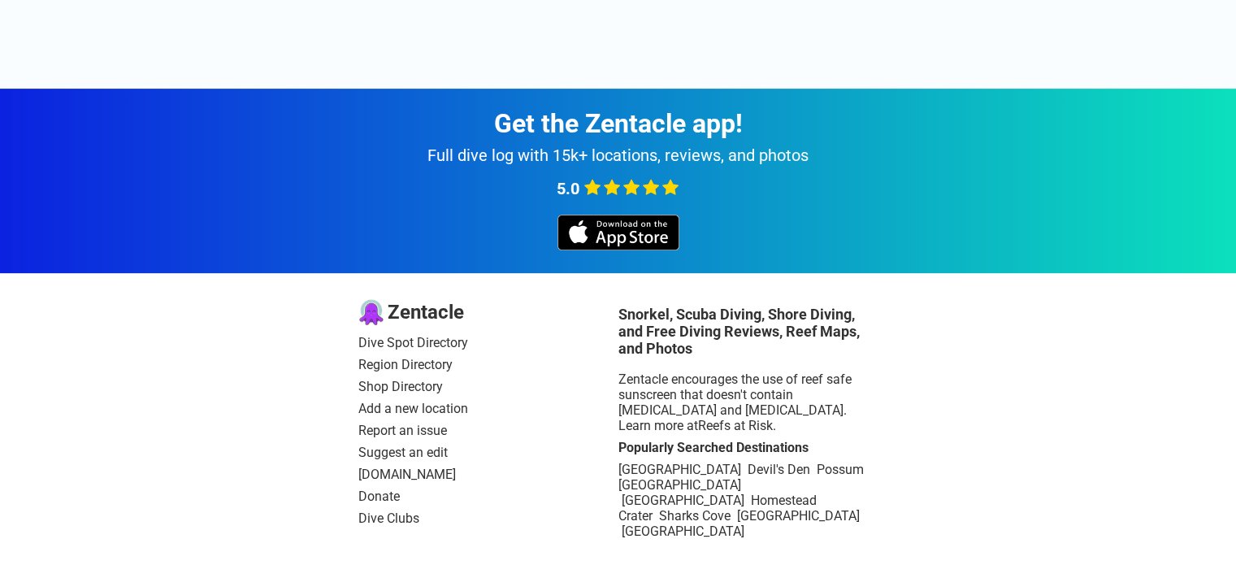
scroll to position [81, 0]
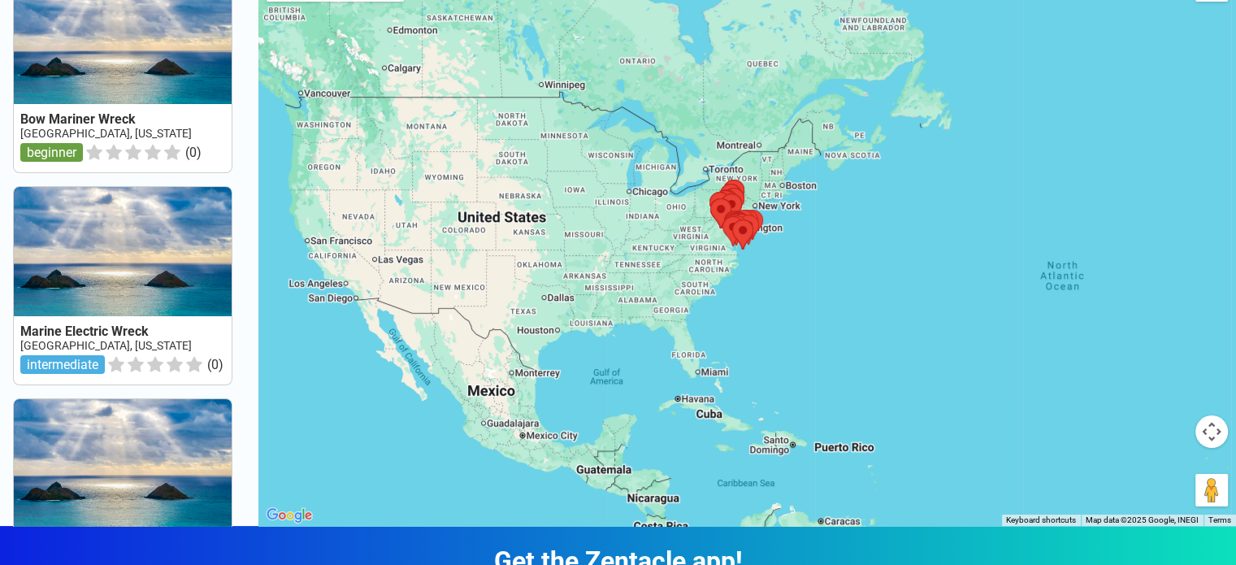
drag, startPoint x: 581, startPoint y: 370, endPoint x: 585, endPoint y: 328, distance: 41.7
click at [585, 328] on div at bounding box center [747, 243] width 978 height 565
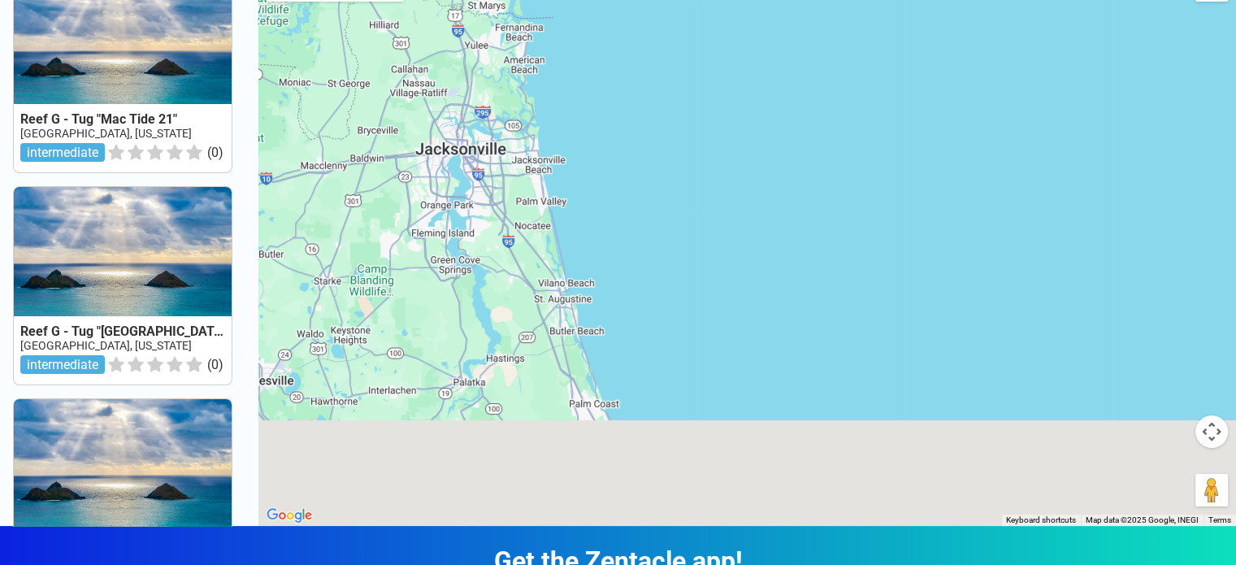
drag, startPoint x: 488, startPoint y: 315, endPoint x: 470, endPoint y: 76, distance: 239.6
click at [469, 76] on div at bounding box center [747, 243] width 978 height 565
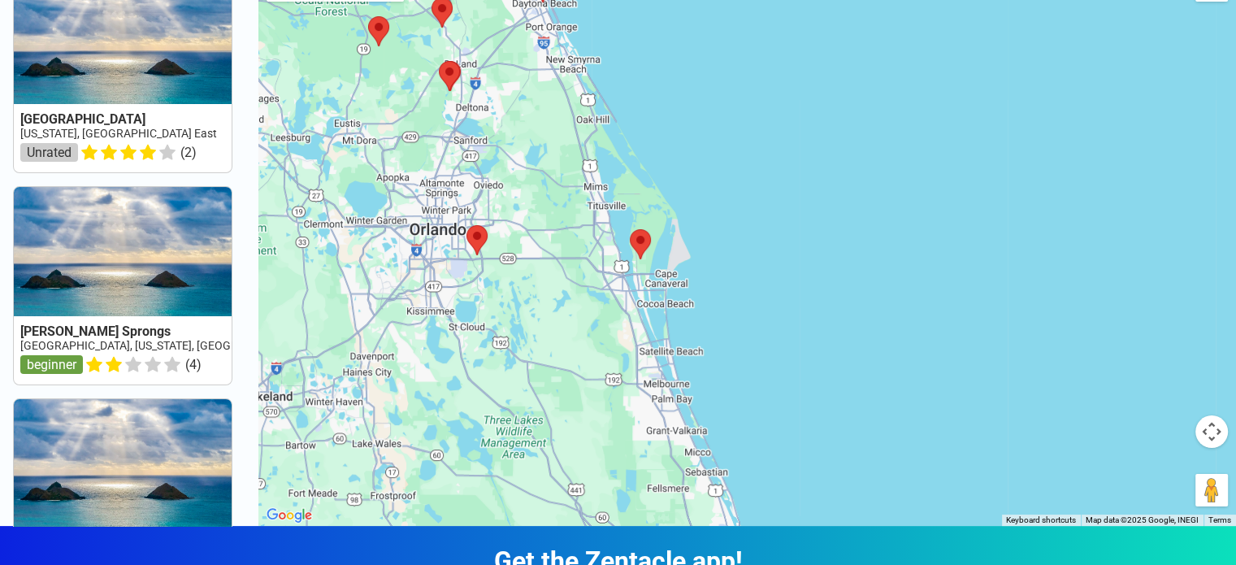
drag, startPoint x: 705, startPoint y: 354, endPoint x: 595, endPoint y: 55, distance: 318.1
click at [595, 55] on div at bounding box center [747, 243] width 978 height 565
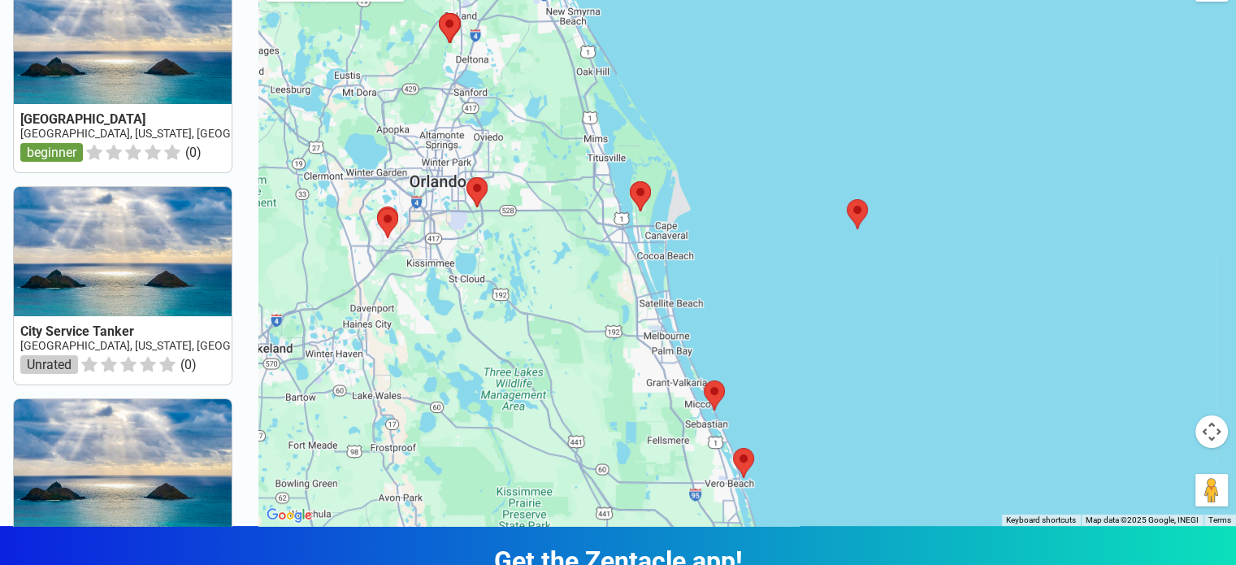
scroll to position [0, 0]
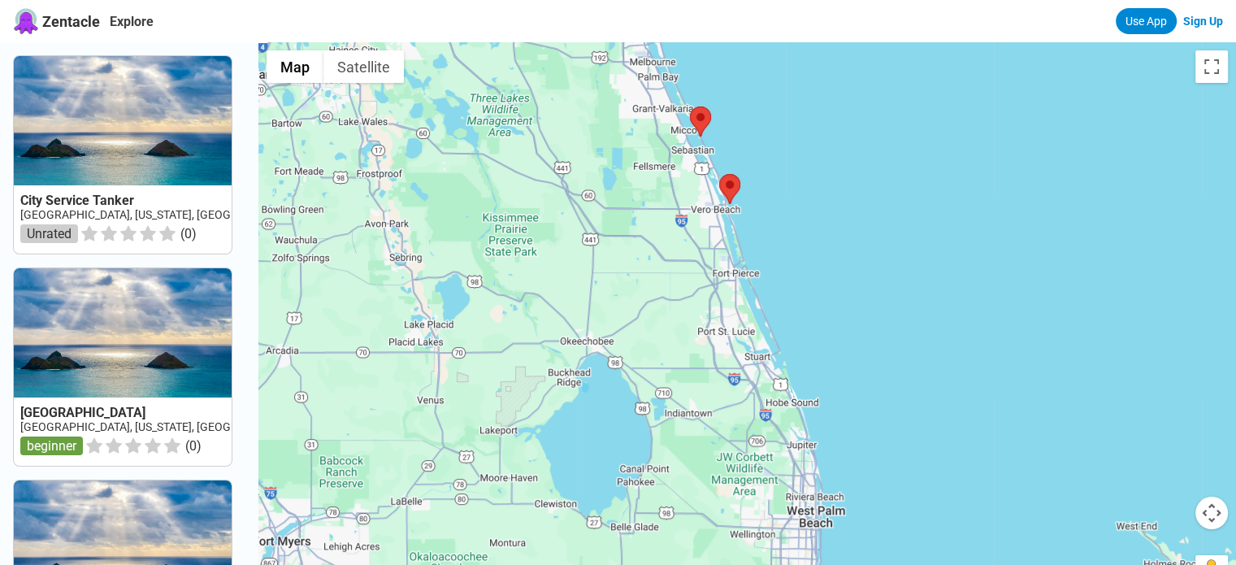
drag, startPoint x: 888, startPoint y: 432, endPoint x: 865, endPoint y: 97, distance: 335.7
click at [865, 97] on div at bounding box center [747, 324] width 978 height 565
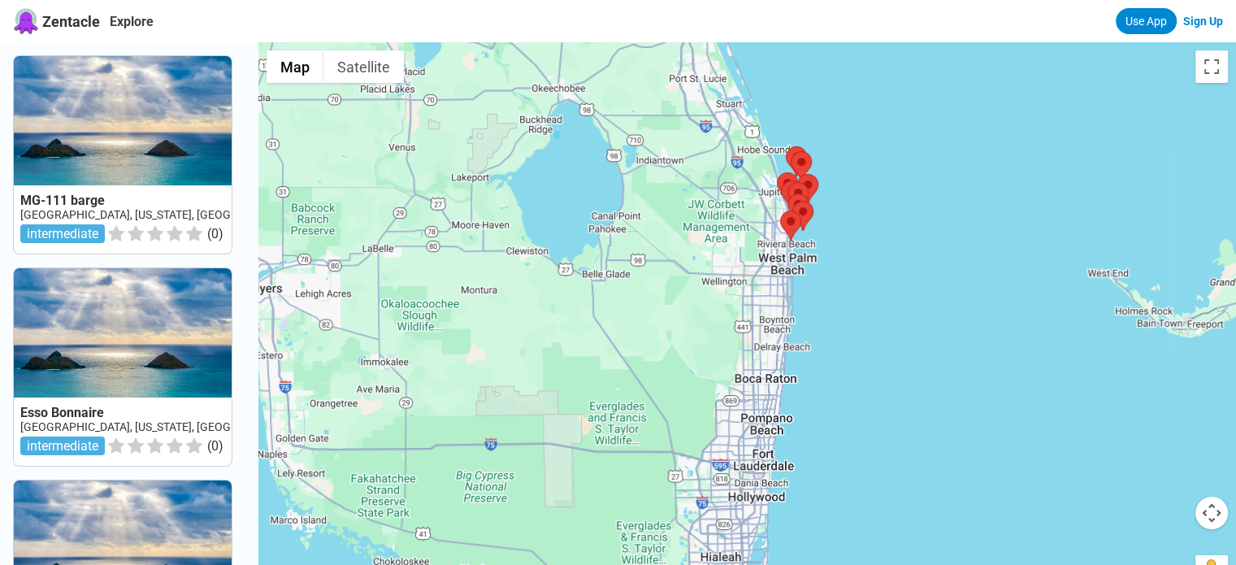
drag, startPoint x: 859, startPoint y: 365, endPoint x: 814, endPoint y: 142, distance: 227.3
click at [814, 142] on div "To navigate, press the arrow keys." at bounding box center [747, 324] width 978 height 565
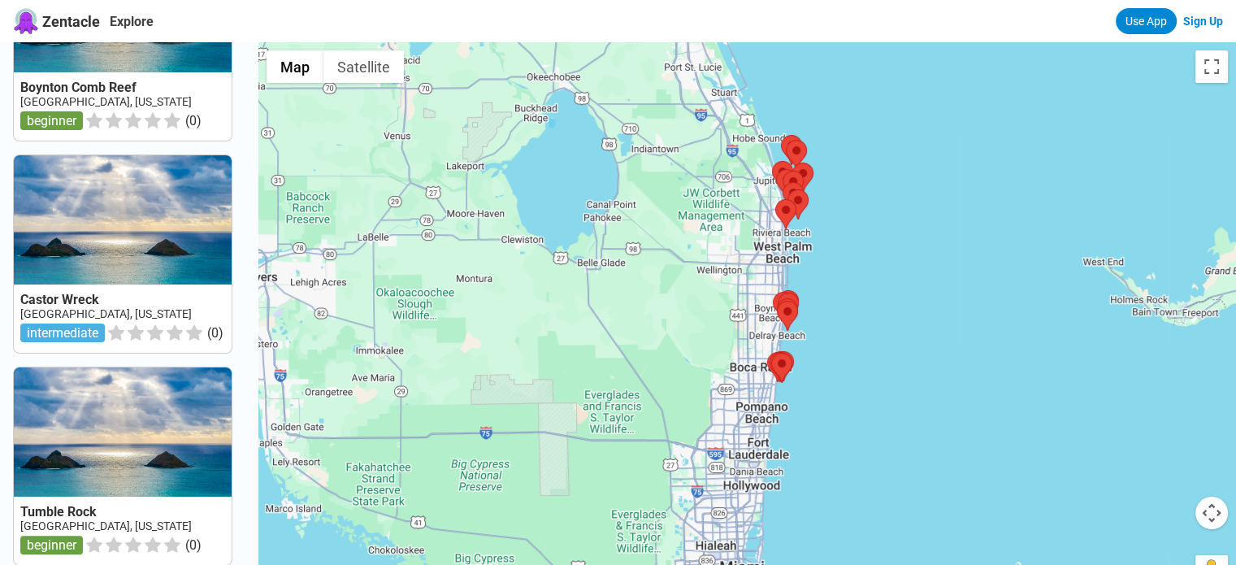
scroll to position [244, 0]
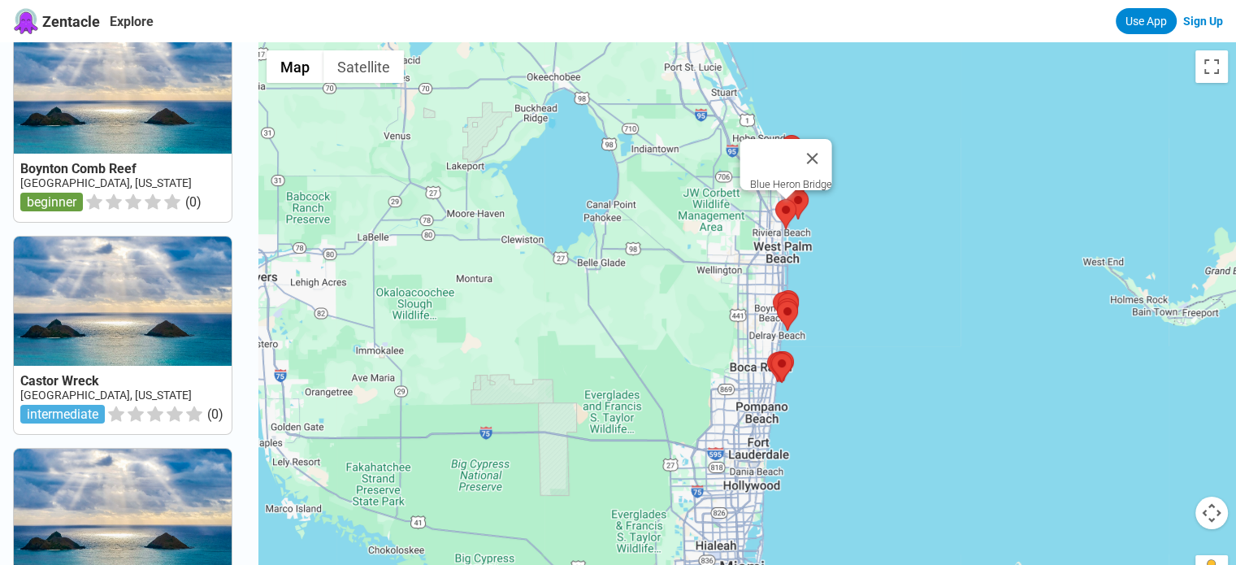
click at [775, 199] on area at bounding box center [775, 199] width 0 height 0
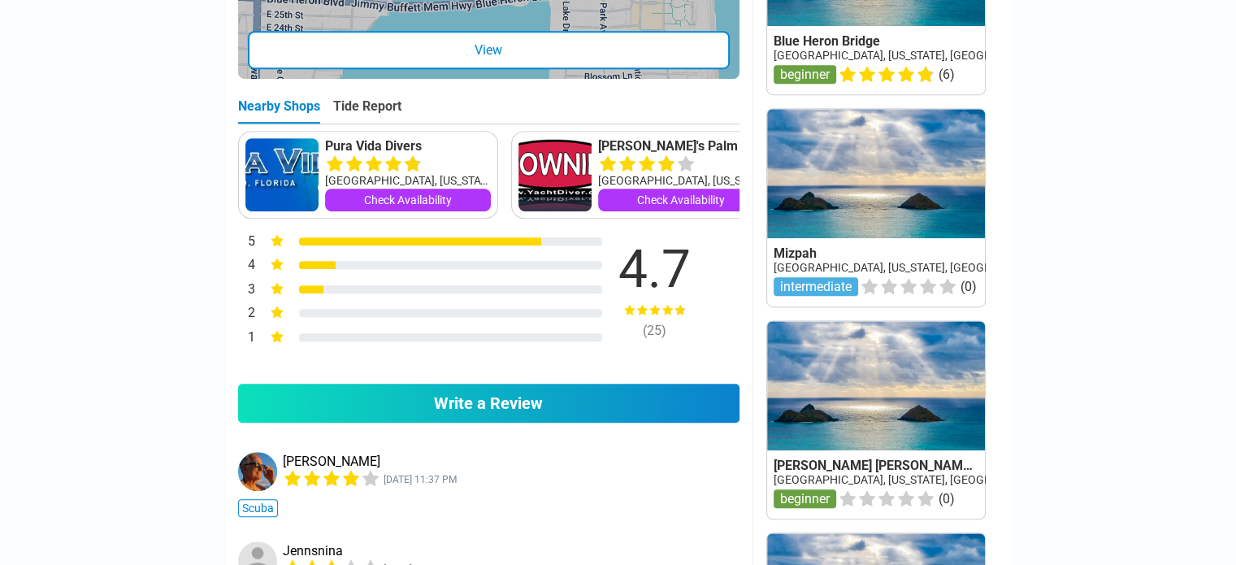
scroll to position [813, 0]
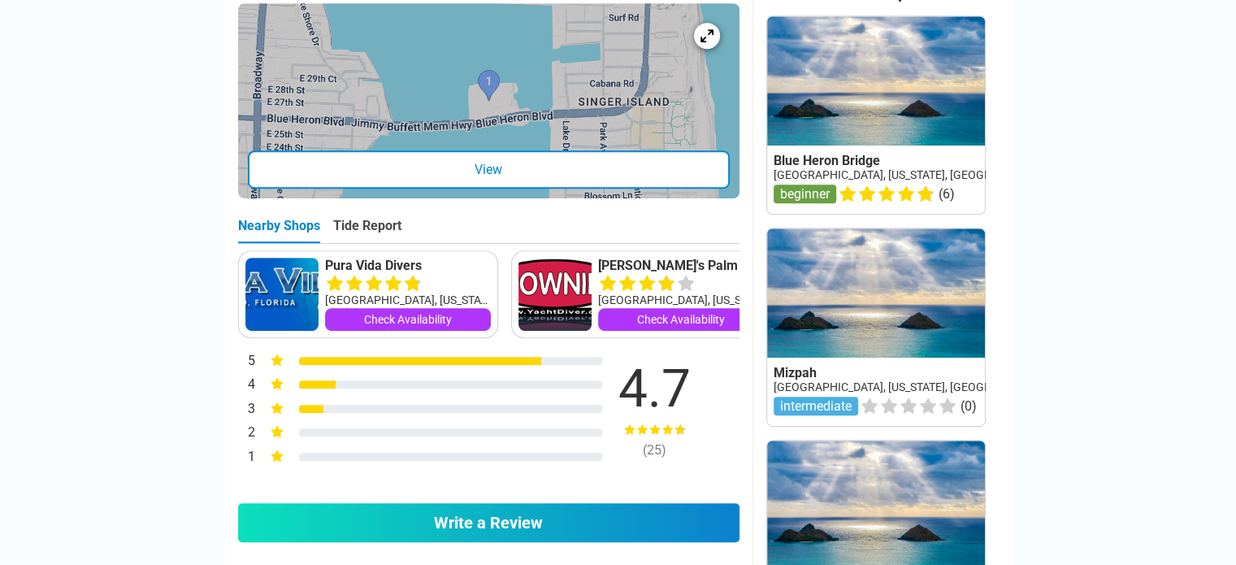
drag, startPoint x: 466, startPoint y: 167, endPoint x: 478, endPoint y: 165, distance: 12.4
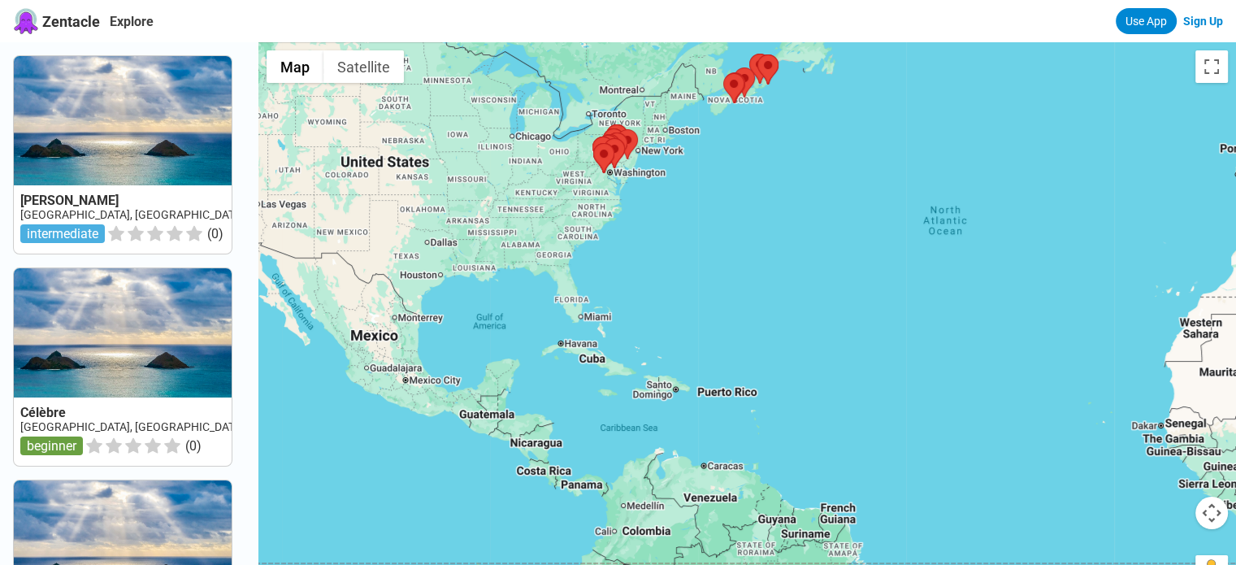
drag, startPoint x: 655, startPoint y: 462, endPoint x: 716, endPoint y: 305, distance: 169.1
click at [716, 305] on div at bounding box center [747, 324] width 978 height 565
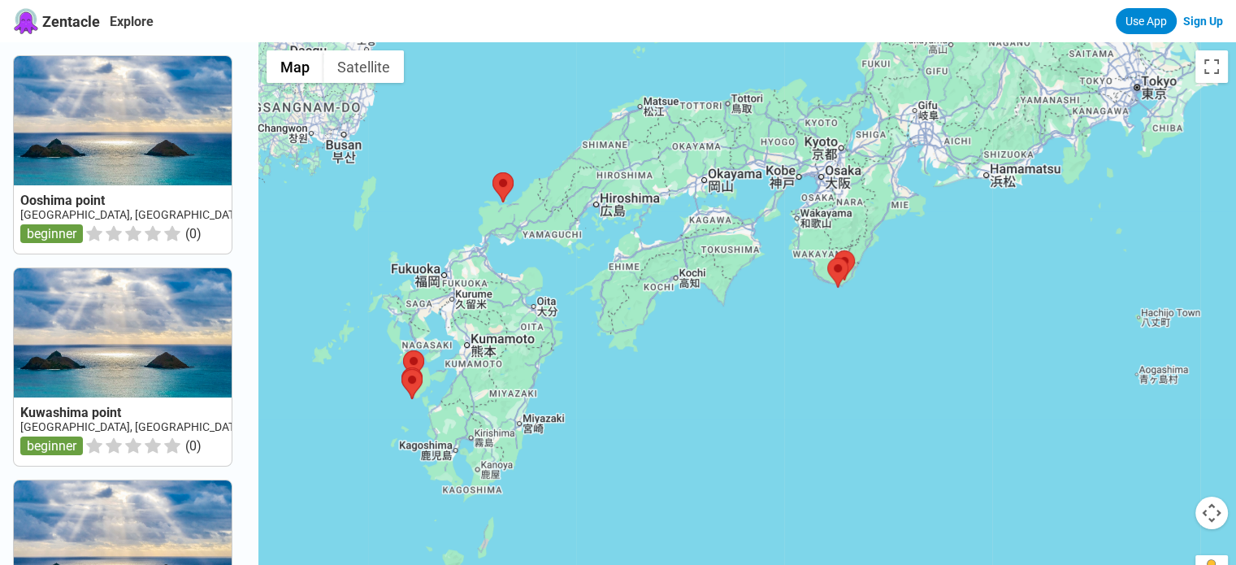
drag, startPoint x: 764, startPoint y: 207, endPoint x: 598, endPoint y: 324, distance: 203.0
click at [590, 337] on div at bounding box center [747, 324] width 978 height 565
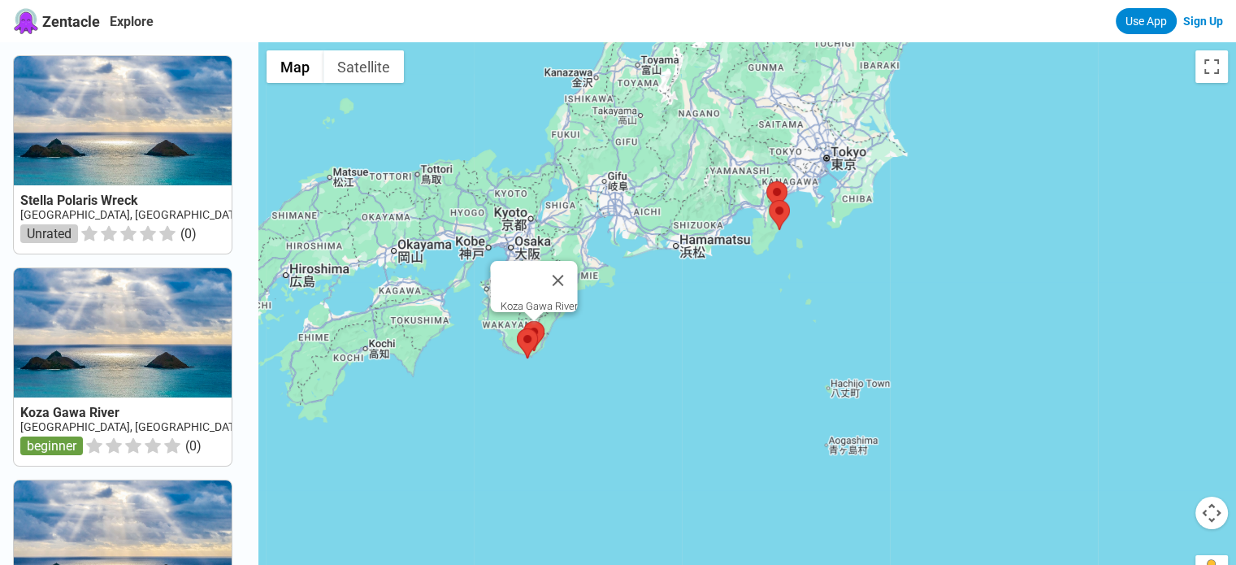
drag, startPoint x: 853, startPoint y: 261, endPoint x: 543, endPoint y: 328, distance: 316.8
click at [543, 328] on div "Koza Gawa River" at bounding box center [747, 324] width 978 height 565
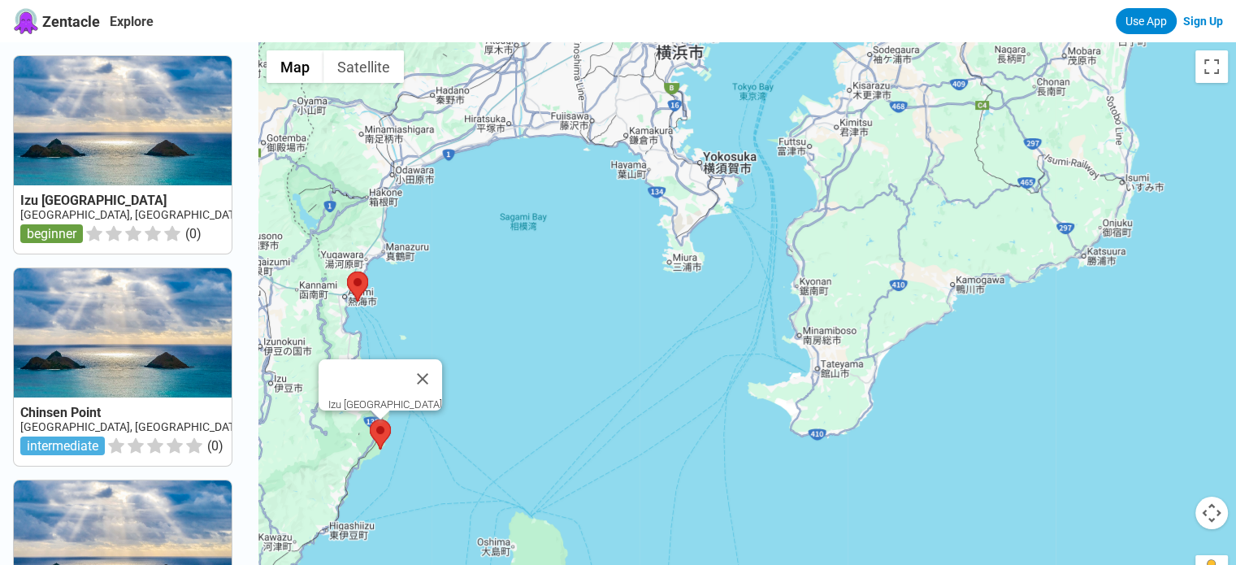
click at [370, 419] on area at bounding box center [370, 419] width 0 height 0
